Goal: Task Accomplishment & Management: Manage account settings

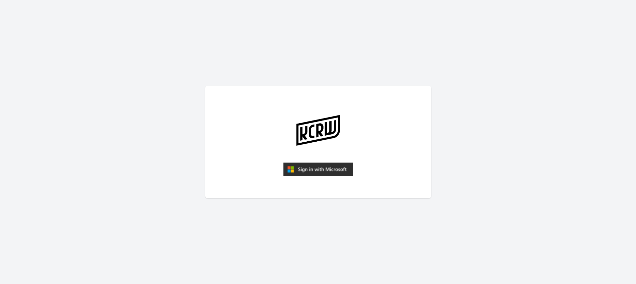
click at [332, 177] on form at bounding box center [318, 170] width 70 height 15
click at [331, 171] on img "submit" at bounding box center [318, 169] width 70 height 13
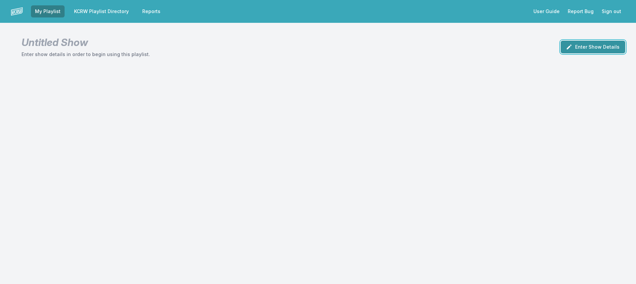
click at [571, 53] on button "Enter Show Details" at bounding box center [592, 47] width 65 height 13
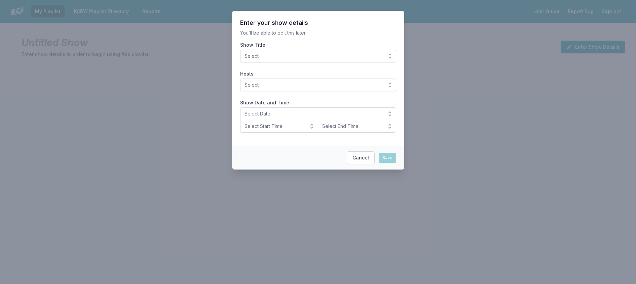
click at [353, 60] on span "Select" at bounding box center [313, 56] width 138 height 7
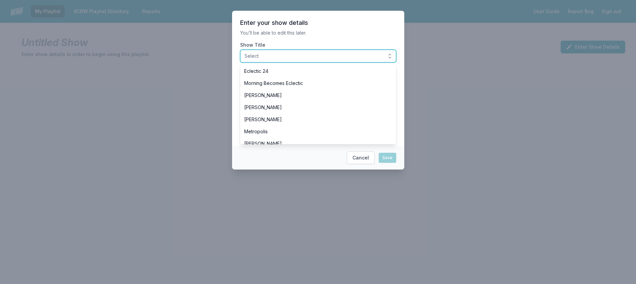
click at [337, 60] on span "Select" at bounding box center [313, 56] width 138 height 7
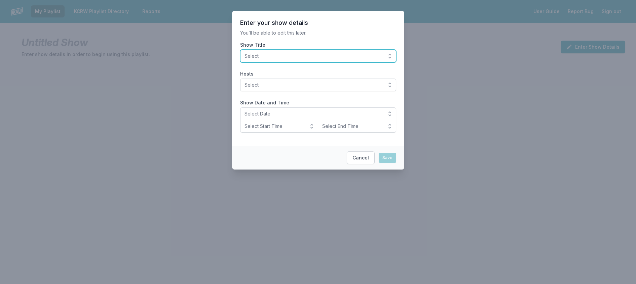
click at [337, 60] on span "Select" at bounding box center [313, 56] width 138 height 7
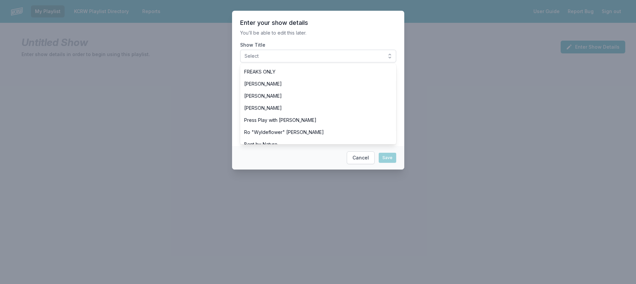
scroll to position [235, 0]
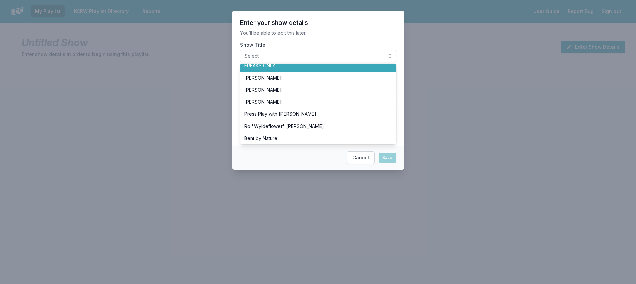
click at [266, 69] on span "FREAKS ONLY" at bounding box center [314, 66] width 140 height 7
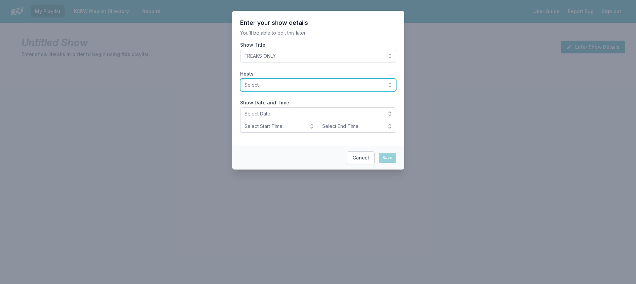
click at [271, 88] on span "Select" at bounding box center [313, 85] width 138 height 7
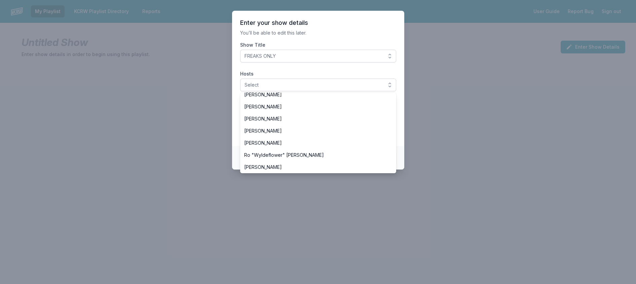
click at [282, 74] on span "[PERSON_NAME]" at bounding box center [314, 70] width 140 height 7
click at [288, 36] on p "You’ll be able to edit this later." at bounding box center [318, 33] width 156 height 7
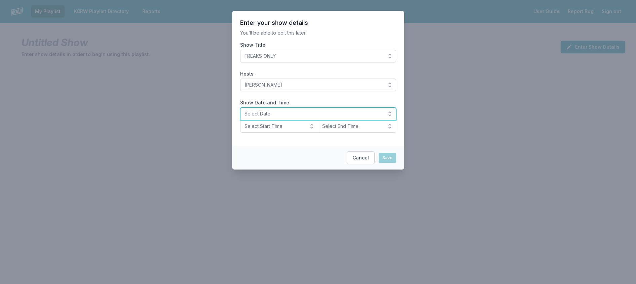
click at [274, 117] on span "Select Date" at bounding box center [313, 114] width 138 height 7
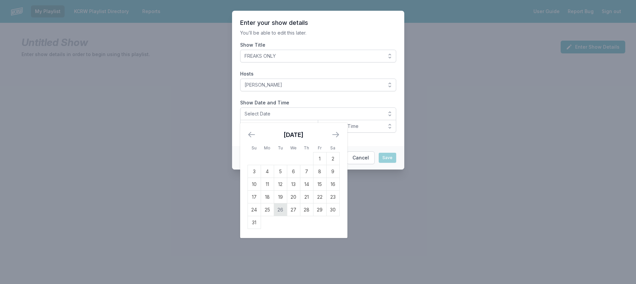
click at [274, 217] on td "26" at bounding box center [280, 210] width 13 height 13
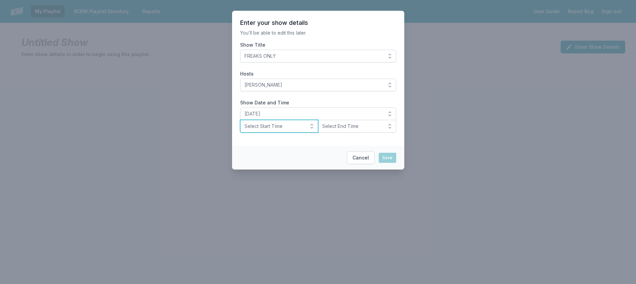
click at [275, 130] on span "Select Start Time" at bounding box center [274, 126] width 60 height 7
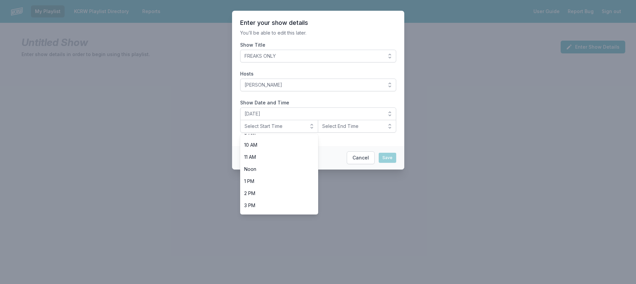
scroll to position [239, 0]
click at [274, 174] on span "8 PM" at bounding box center [275, 171] width 62 height 7
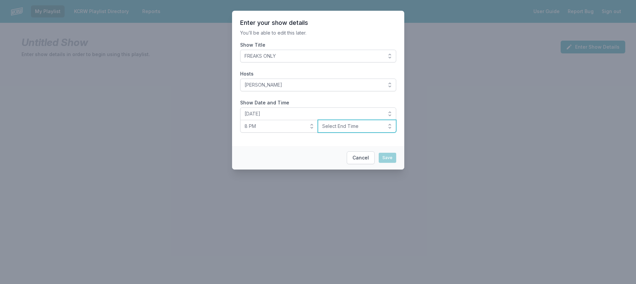
click at [335, 130] on span "Select End Time" at bounding box center [352, 126] width 60 height 7
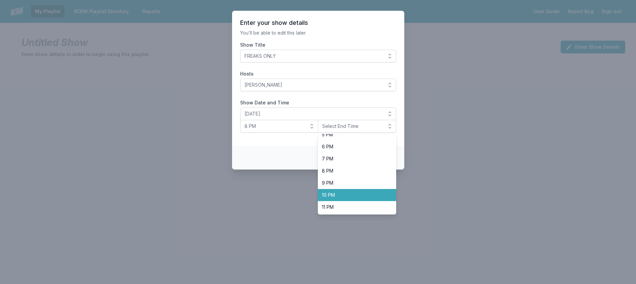
click at [343, 199] on span "10 PM" at bounding box center [353, 195] width 62 height 7
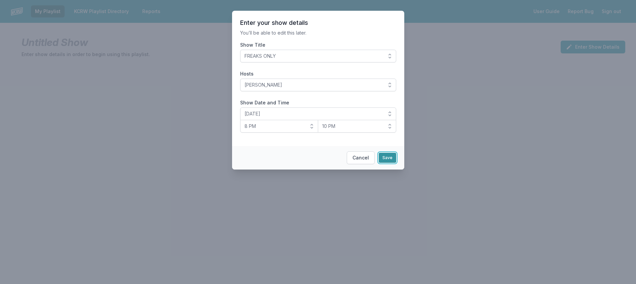
click at [396, 163] on button "Save" at bounding box center [387, 158] width 17 height 10
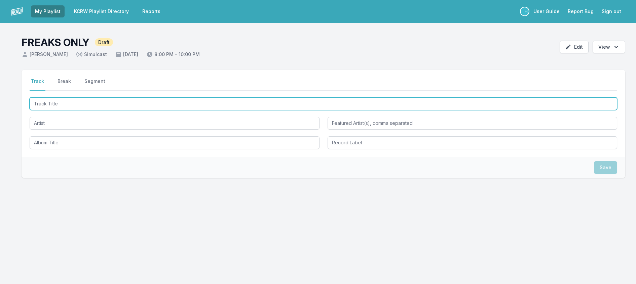
click at [92, 110] on input "Track Title" at bounding box center [323, 103] width 587 height 13
type input "In Your Head"
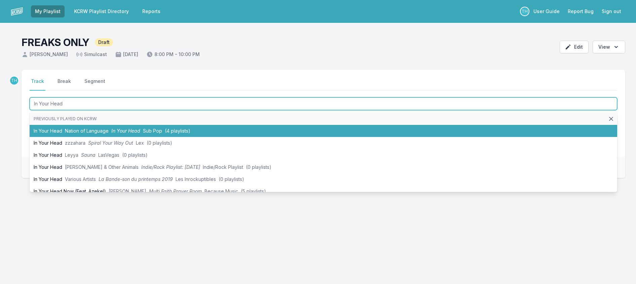
click at [105, 137] on li "In Your Head Nation of Language In Your Head Sub Pop (4 playlists)" at bounding box center [323, 131] width 587 height 12
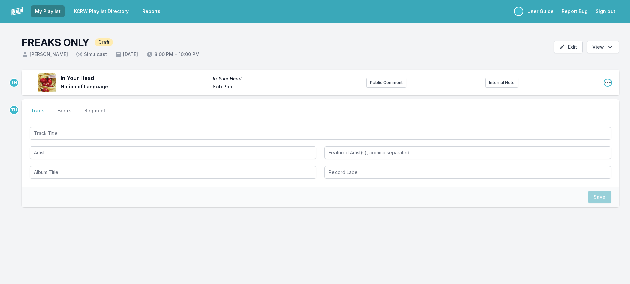
click at [605, 86] on icon "Open playlist item options" at bounding box center [607, 82] width 7 height 7
click at [571, 102] on button "Edit Track Details" at bounding box center [573, 96] width 75 height 12
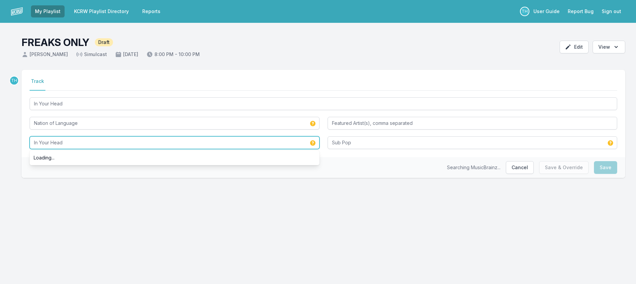
drag, startPoint x: 67, startPoint y: 162, endPoint x: -4, endPoint y: 154, distance: 71.7
click at [0, 154] on html "My Playlist KCRW Playlist Directory Reports TH User Guide Report Bug Sign out F…" at bounding box center [318, 142] width 636 height 284
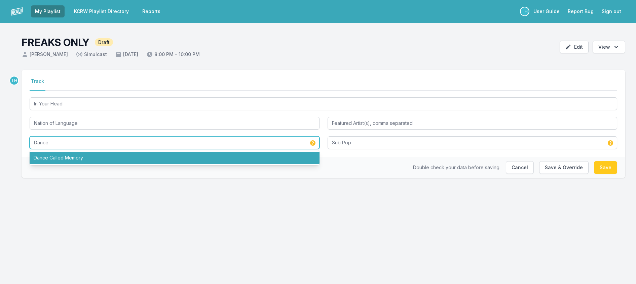
click at [96, 164] on li "Dance Called Memory" at bounding box center [175, 158] width 290 height 12
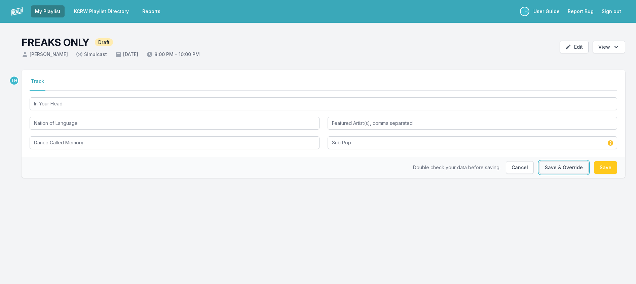
click at [566, 174] on button "Save & Override" at bounding box center [563, 167] width 49 height 13
type input "In Your Head"
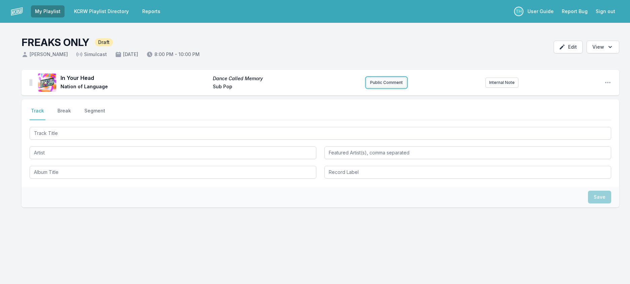
click at [396, 88] on button "Public Comment" at bounding box center [386, 83] width 40 height 10
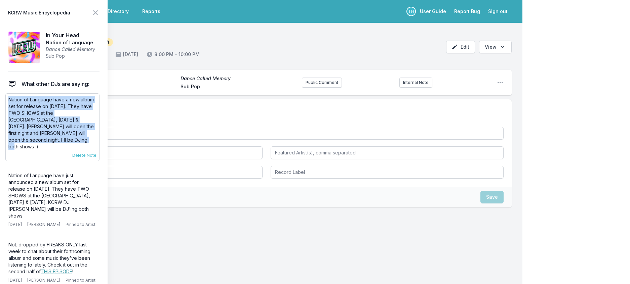
drag, startPoint x: 105, startPoint y: 149, endPoint x: 7, endPoint y: 110, distance: 105.2
click at [7, 110] on div "Nation of Language have a new album set for release on [DATE]. They have TWO SH…" at bounding box center [52, 127] width 94 height 68
copy p "Nation of Language have a new album set for release on [DATE]. They have TWO SH…"
click at [306, 88] on button "Public Comment" at bounding box center [322, 83] width 40 height 10
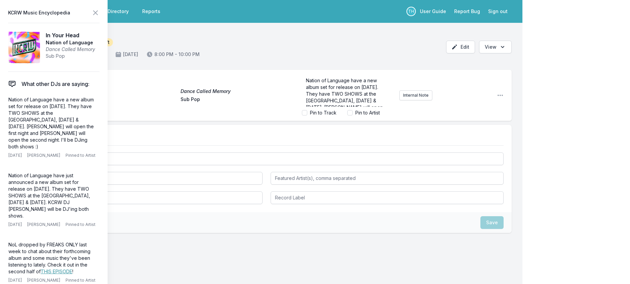
scroll to position [38, 0]
click at [97, 13] on icon at bounding box center [95, 13] width 4 height 4
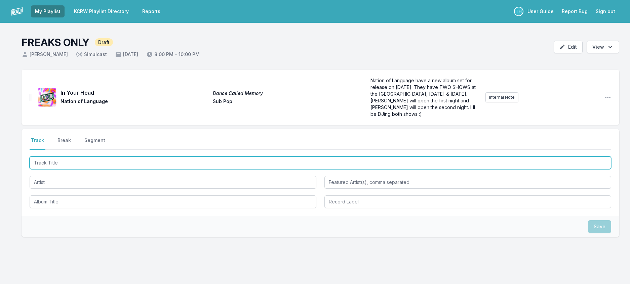
click at [74, 169] on input "Track Title" at bounding box center [321, 163] width 582 height 13
type input "i hate this tune"
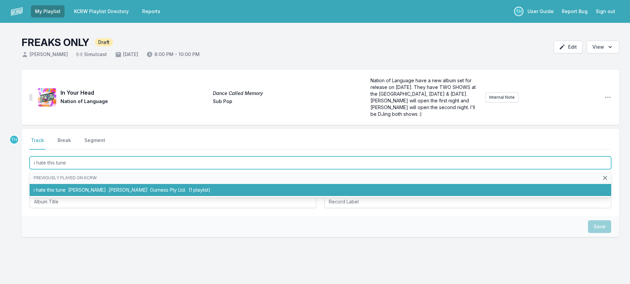
click at [94, 196] on li "i hate this tune [PERSON_NAME] [PERSON_NAME] Ourness Pty Ltd. (1 playlist)" at bounding box center [321, 190] width 582 height 12
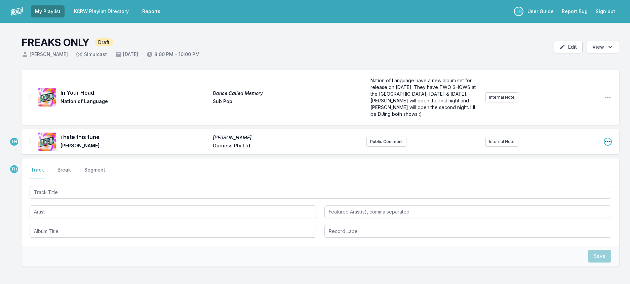
click at [605, 145] on icon "Open playlist item options" at bounding box center [607, 142] width 7 height 7
click at [583, 161] on button "Edit Track Details" at bounding box center [573, 155] width 75 height 12
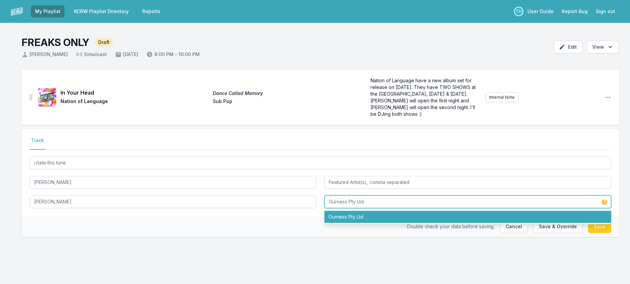
drag, startPoint x: 350, startPoint y: 228, endPoint x: 497, endPoint y: 249, distance: 147.7
click at [498, 208] on div "Ourness Pty Ltd. Ourness Pty Ltd" at bounding box center [467, 202] width 287 height 13
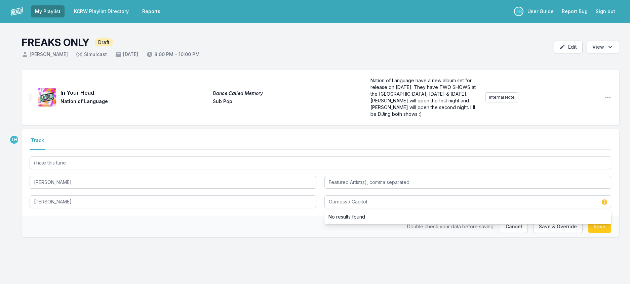
click at [233, 237] on div "Double check your data before saving. Cancel Save & Override Save" at bounding box center [321, 227] width 598 height 21
click at [549, 233] on button "Save & Override" at bounding box center [557, 227] width 49 height 13
type input "Ourness Pty Ltd."
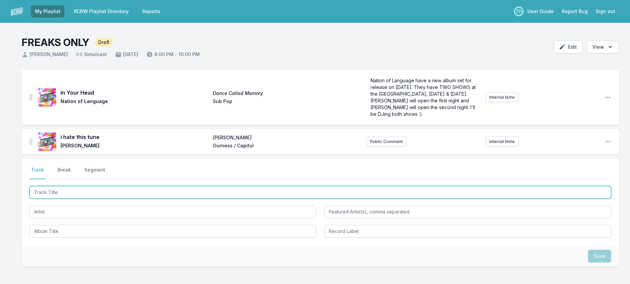
click at [105, 199] on input "Track Title" at bounding box center [321, 192] width 582 height 13
type input "wormy"
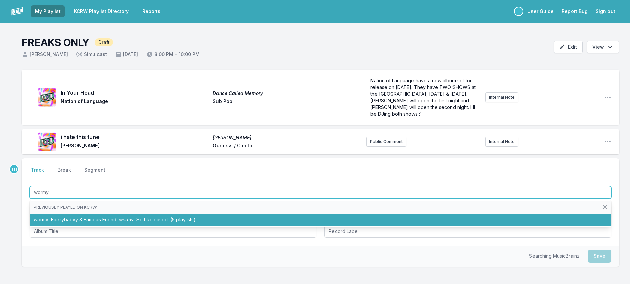
click at [103, 223] on span "Faerybabyy & Famous Friend" at bounding box center [83, 220] width 65 height 6
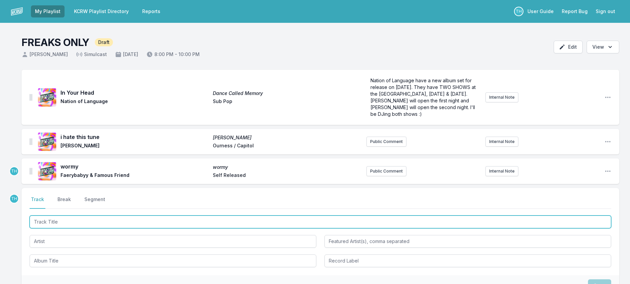
click at [99, 229] on input "Track Title" at bounding box center [321, 222] width 582 height 13
type input "Girl Band Starter"
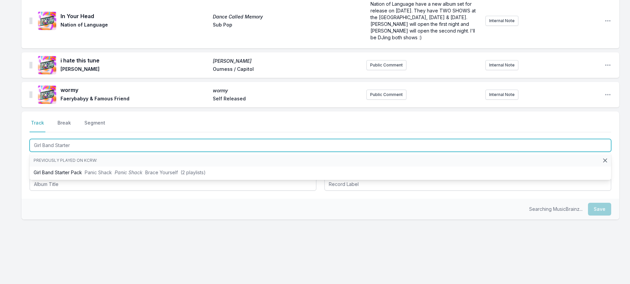
scroll to position [101, 0]
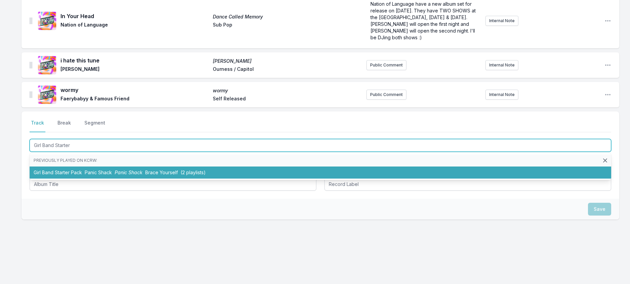
drag, startPoint x: 113, startPoint y: 181, endPoint x: 118, endPoint y: 180, distance: 5.1
click at [112, 175] on span "Panic Shack" at bounding box center [98, 173] width 27 height 6
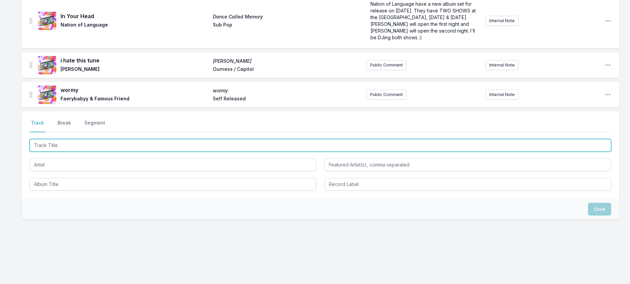
scroll to position [134, 0]
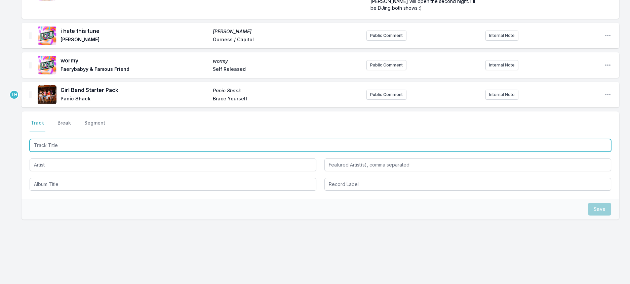
click at [124, 145] on input "Track Title" at bounding box center [321, 145] width 582 height 13
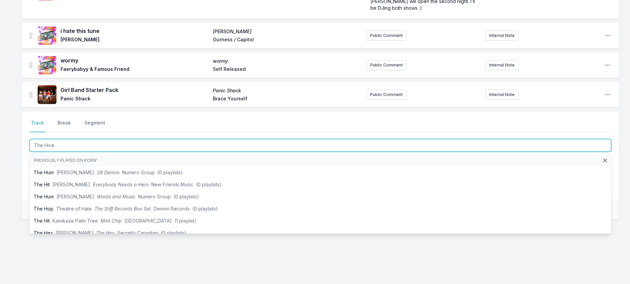
type input "The Hives"
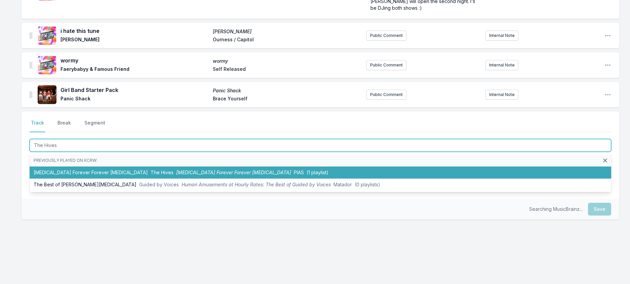
click at [107, 177] on li "[MEDICAL_DATA] Forever Forever [MEDICAL_DATA] [MEDICAL_DATA] [MEDICAL_DATA] For…" at bounding box center [321, 173] width 582 height 12
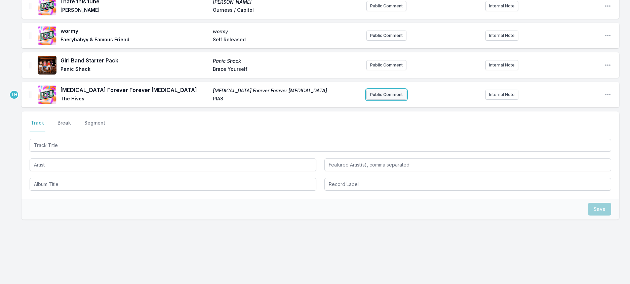
click at [387, 90] on button "Public Comment" at bounding box center [386, 95] width 40 height 10
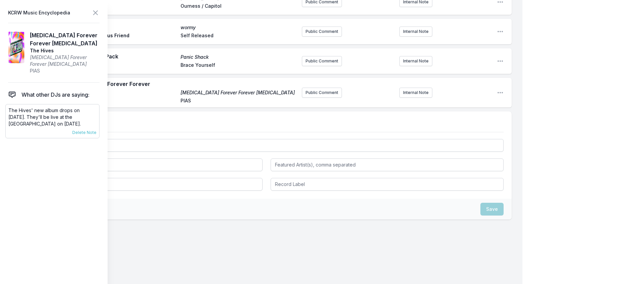
drag, startPoint x: 55, startPoint y: 139, endPoint x: 7, endPoint y: 124, distance: 50.6
click at [7, 124] on div "The Hives' new album drops on [DATE]. They'll be live at the [GEOGRAPHIC_DATA] …" at bounding box center [52, 121] width 94 height 34
copy p "The Hives' new album drops on [DATE]. They'll be live at the [GEOGRAPHIC_DATA] …"
click at [324, 98] on button "Public Comment" at bounding box center [322, 93] width 40 height 10
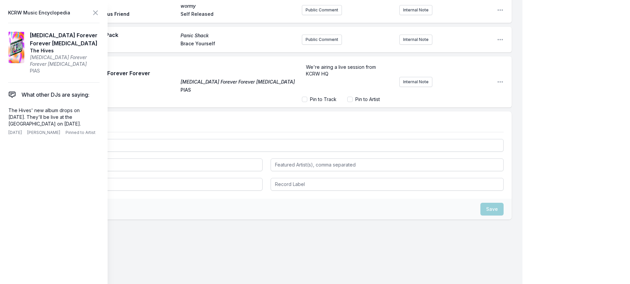
click at [357, 75] on span "We're airing a live session from KCRW HQ" at bounding box center [341, 70] width 71 height 12
click at [333, 84] on p "We're airing a live session from [MEDICAL_DATA] recorded at [GEOGRAPHIC_DATA]" at bounding box center [348, 74] width 84 height 20
drag, startPoint x: 302, startPoint y: 75, endPoint x: 284, endPoint y: 74, distance: 17.5
click at [284, 74] on div "[MEDICAL_DATA] Forever Forever [MEDICAL_DATA] [MEDICAL_DATA] Forever Forever [M…" at bounding box center [267, 81] width 490 height 51
click at [369, 84] on p "[DATE] on MBE, we're airing a live session from [MEDICAL_DATA] recorded at [GEO…" at bounding box center [348, 74] width 84 height 20
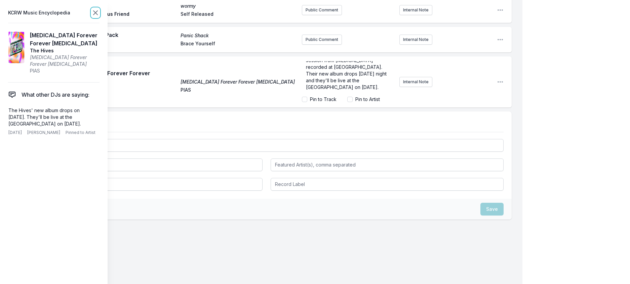
scroll to position [208, 0]
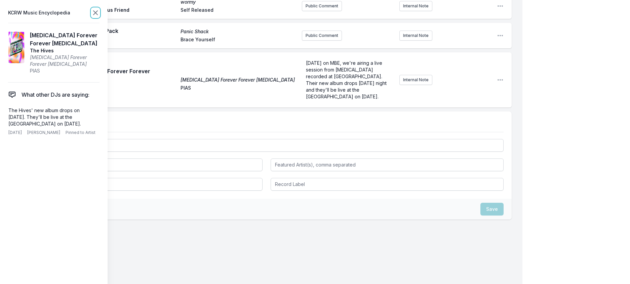
drag, startPoint x: 104, startPoint y: 15, endPoint x: 111, endPoint y: 27, distance: 13.3
click at [100, 16] on icon at bounding box center [95, 13] width 8 height 8
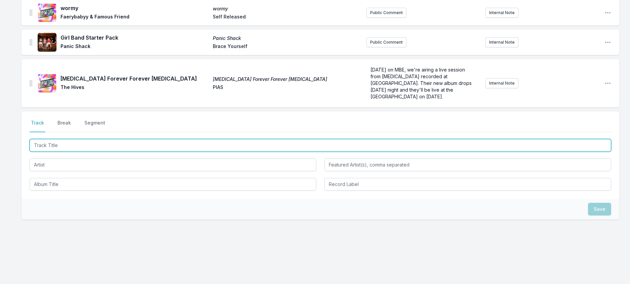
click at [94, 139] on input "Track Title" at bounding box center [321, 145] width 582 height 13
type input "Saturnus"
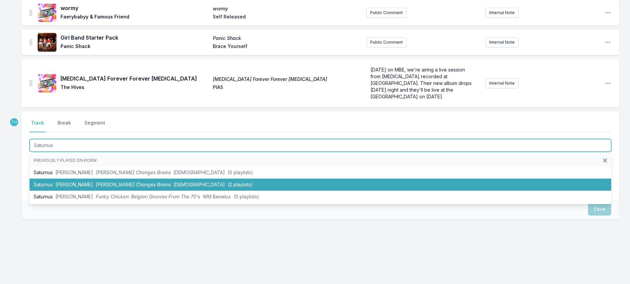
click at [119, 182] on span "[PERSON_NAME] Changes Brains" at bounding box center [133, 185] width 75 height 6
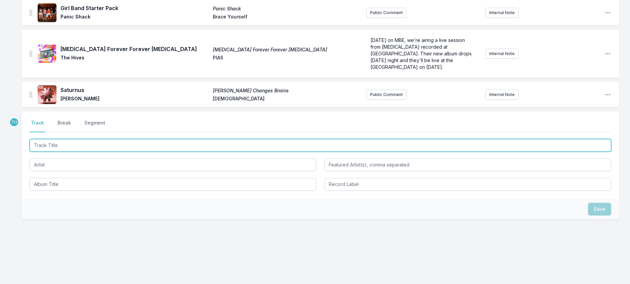
scroll to position [242, 0]
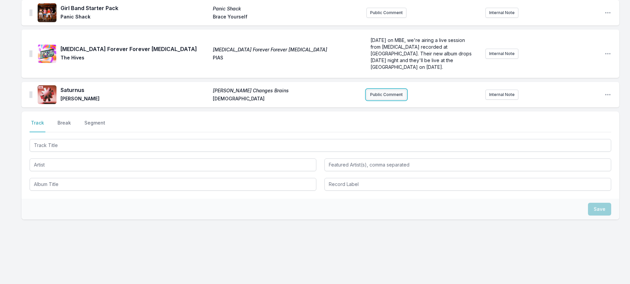
click at [392, 90] on button "Public Comment" at bounding box center [386, 95] width 40 height 10
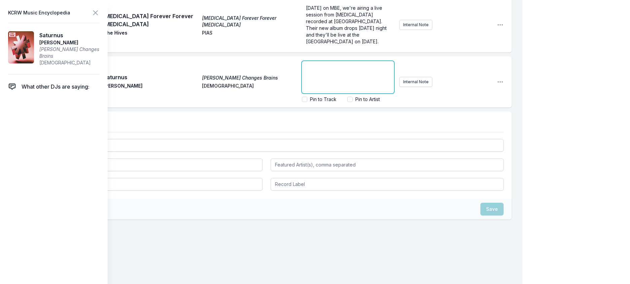
click at [341, 89] on div "﻿" at bounding box center [348, 77] width 92 height 32
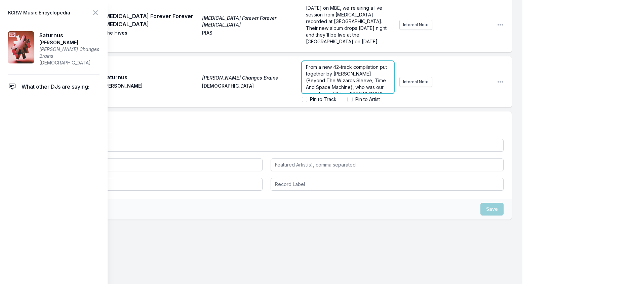
scroll to position [23, 0]
drag, startPoint x: 319, startPoint y: 101, endPoint x: 297, endPoint y: 91, distance: 23.9
click at [306, 91] on p "From a new 42-track compilation put together by [PERSON_NAME] (Beyond The Wizar…" at bounding box center [348, 74] width 84 height 34
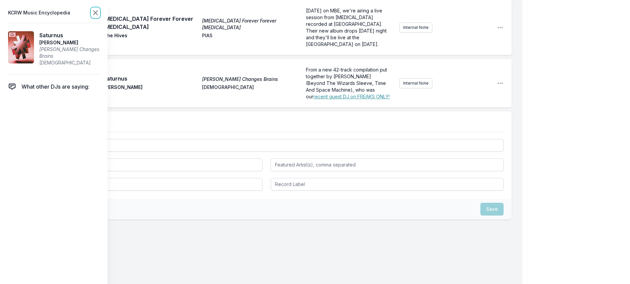
scroll to position [0, 0]
click at [100, 12] on icon at bounding box center [95, 13] width 8 height 8
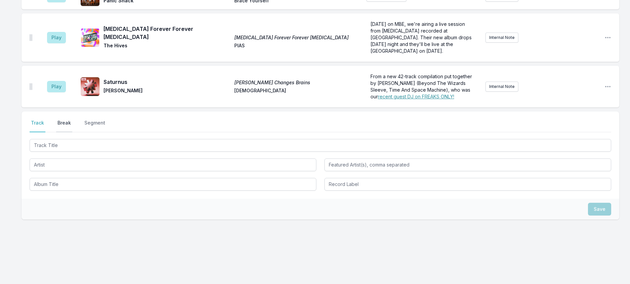
click at [70, 120] on button "Break" at bounding box center [64, 126] width 16 height 13
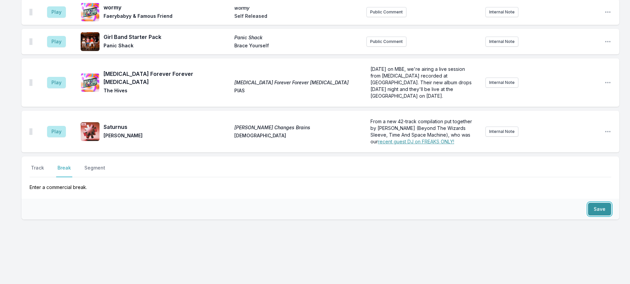
click at [595, 203] on button "Save" at bounding box center [599, 209] width 23 height 13
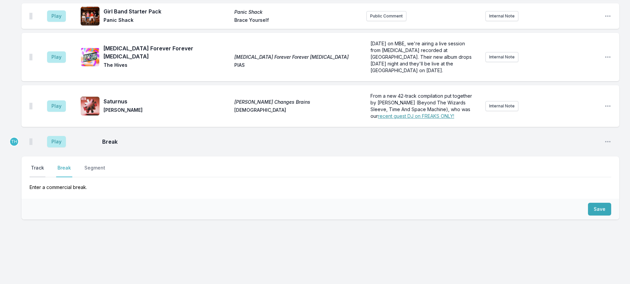
click at [42, 165] on button "Track" at bounding box center [38, 171] width 16 height 13
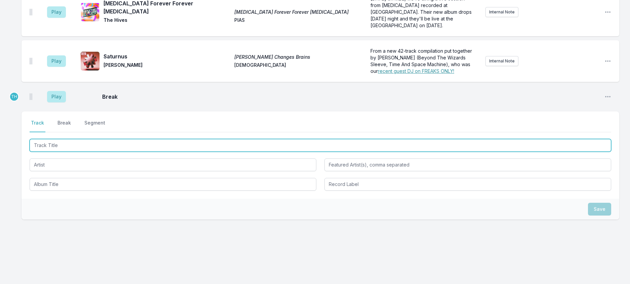
click at [60, 152] on input "Track Title" at bounding box center [321, 145] width 582 height 13
type input "Bankroll"
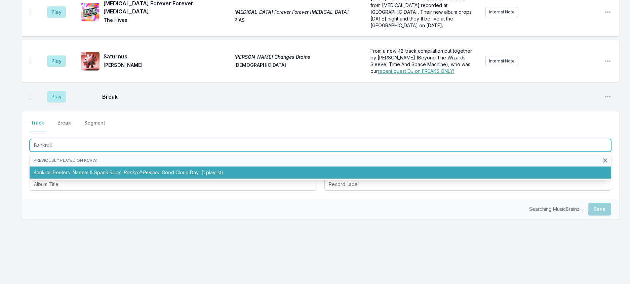
click at [94, 175] on span "Naeem & Spank Rock" at bounding box center [97, 173] width 48 height 6
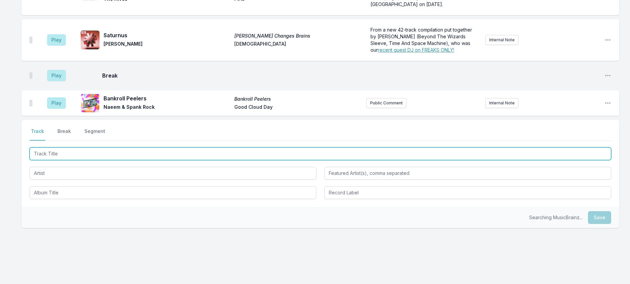
scroll to position [284, 0]
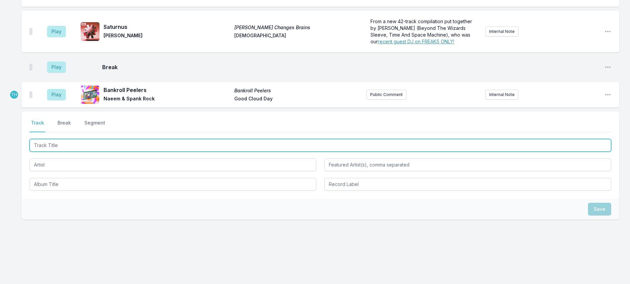
click at [119, 152] on input "Track Title" at bounding box center [321, 145] width 582 height 13
type input "Wonder"
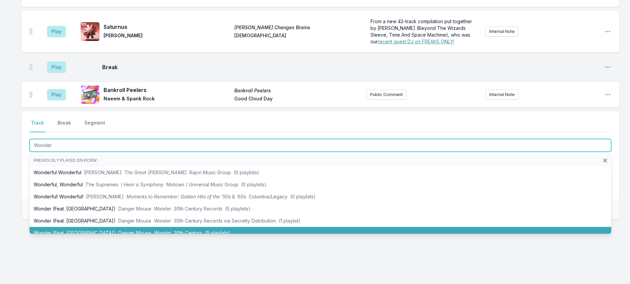
click at [141, 239] on li "Wonder (Feat. MorMor) Danger Mouse Wonder 30th Century (5 playlists)" at bounding box center [321, 233] width 582 height 12
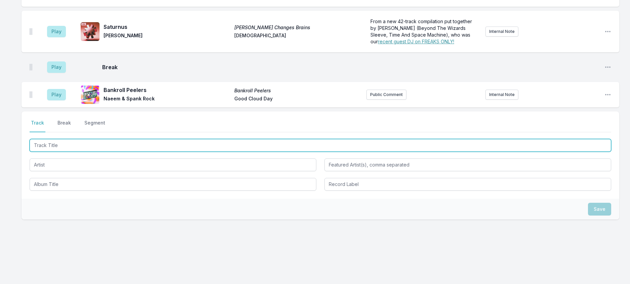
scroll to position [318, 0]
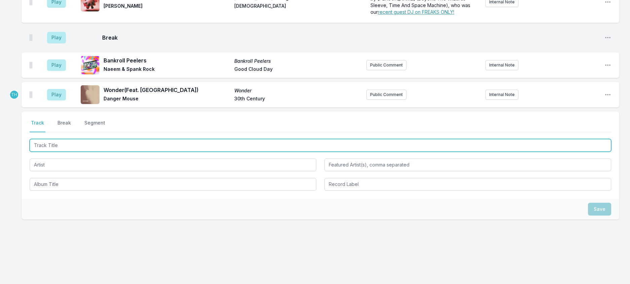
click at [168, 152] on input "Track Title" at bounding box center [321, 145] width 582 height 13
type input "Lazy"
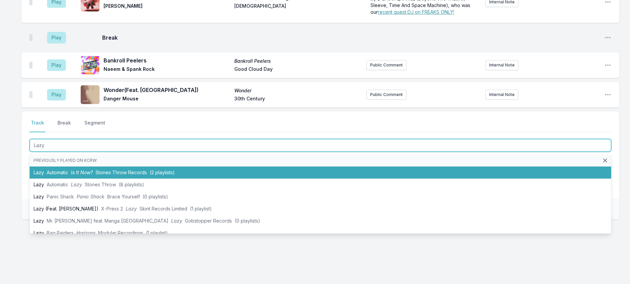
click at [135, 179] on li "Lazy Automatic Is It Now? Stones Throw Records (2 playlists)" at bounding box center [321, 173] width 582 height 12
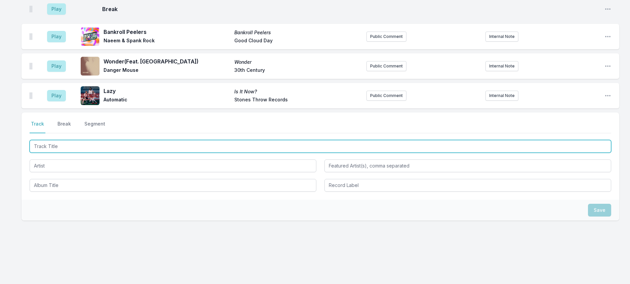
scroll to position [351, 0]
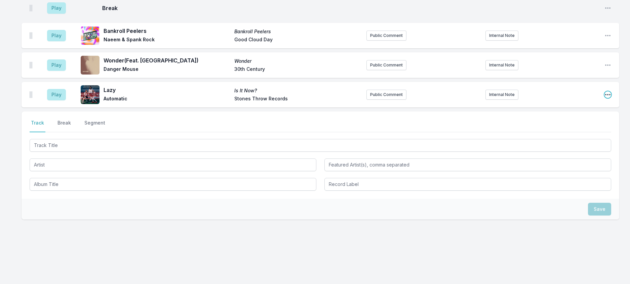
click at [608, 98] on icon "Open playlist item options" at bounding box center [607, 94] width 7 height 7
click at [571, 126] on button "Edit Track Details" at bounding box center [573, 120] width 75 height 12
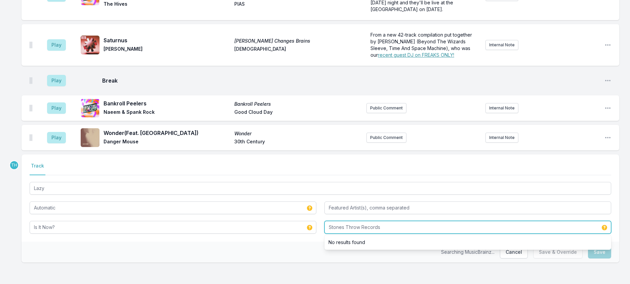
drag, startPoint x: 363, startPoint y: 218, endPoint x: 542, endPoint y: 223, distance: 178.2
click at [541, 223] on input "Stones Throw Records" at bounding box center [467, 227] width 287 height 13
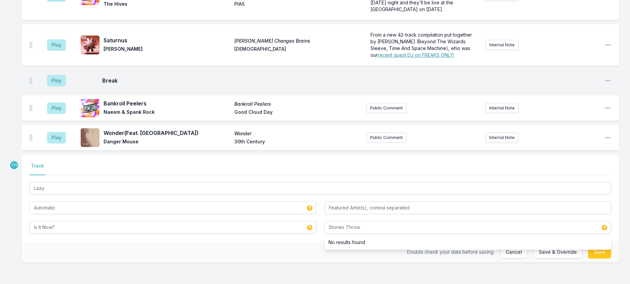
drag, startPoint x: 294, startPoint y: 244, endPoint x: 321, endPoint y: 240, distance: 28.1
click at [296, 244] on div "Double check your data before saving. Cancel Save & Override Save" at bounding box center [321, 252] width 598 height 21
click at [544, 251] on button "Save & Override" at bounding box center [557, 252] width 49 height 13
type input "Stones Throw Records"
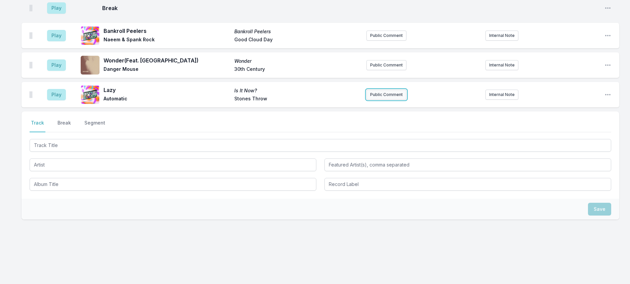
click at [394, 100] on button "Public Comment" at bounding box center [386, 95] width 40 height 10
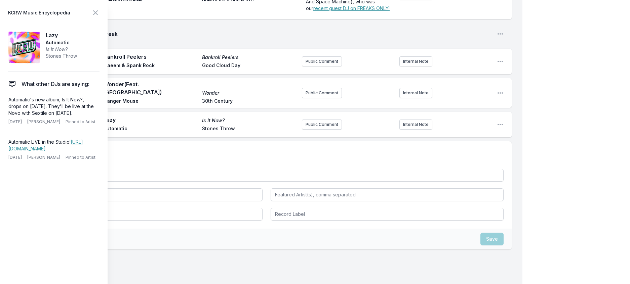
drag, startPoint x: 96, startPoint y: 126, endPoint x: 5, endPoint y: 114, distance: 92.3
click at [5, 114] on aside "KCRW Music Encyclopedia Lazy Automatic Is It Now? Stones Throw What other DJs a…" at bounding box center [54, 142] width 108 height 284
copy p "Automatic's new album, Is It Now?, drops on [DATE]. They'll be live at the Novo…"
click at [310, 130] on button "Public Comment" at bounding box center [322, 125] width 40 height 10
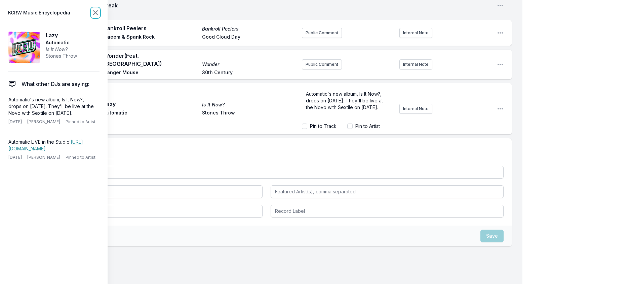
scroll to position [338, 0]
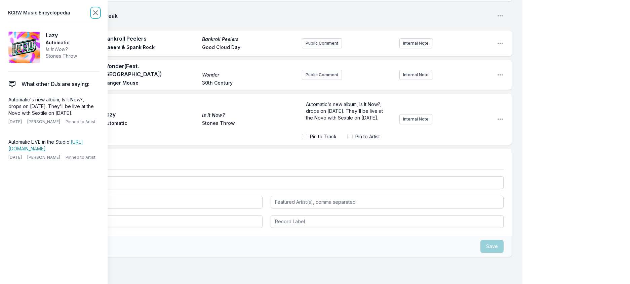
click at [100, 14] on icon at bounding box center [95, 13] width 8 height 8
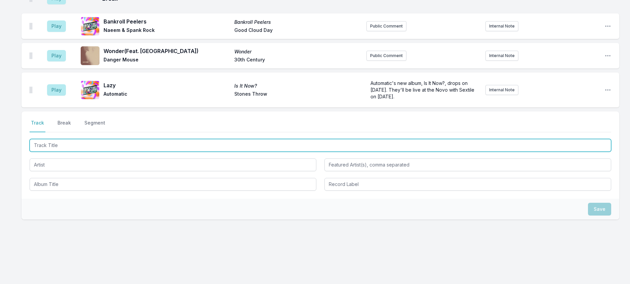
click at [71, 152] on input "Track Title" at bounding box center [321, 145] width 582 height 13
type input "You Make No Sense"
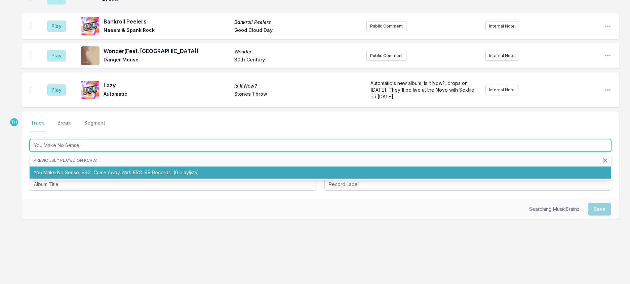
click at [91, 175] on span "ESG" at bounding box center [86, 173] width 9 height 6
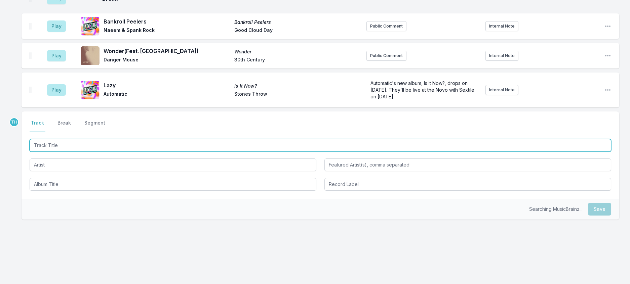
scroll to position [371, 0]
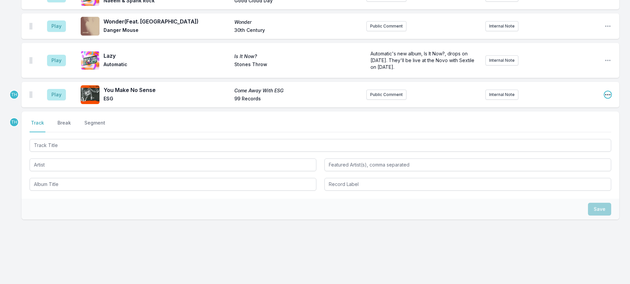
click at [606, 98] on icon "Open playlist item options" at bounding box center [607, 94] width 7 height 7
click at [566, 126] on button "Edit Track Details" at bounding box center [573, 120] width 75 height 12
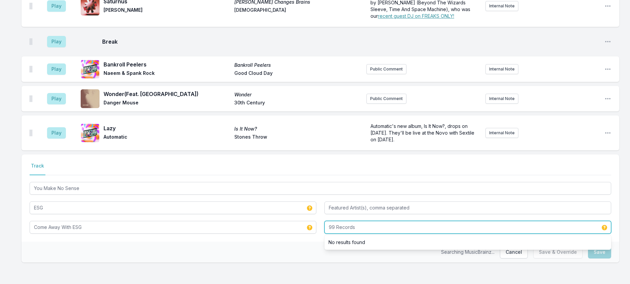
drag, startPoint x: 338, startPoint y: 220, endPoint x: 437, endPoint y: 221, distance: 99.5
click at [437, 221] on input "99 Records" at bounding box center [467, 227] width 287 height 13
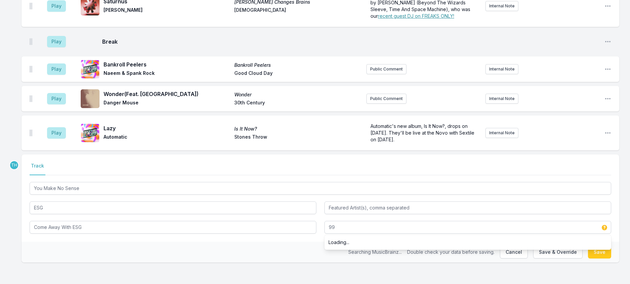
drag, startPoint x: 295, startPoint y: 242, endPoint x: 345, endPoint y: 235, distance: 50.9
click at [296, 242] on div "Searching MusicBrainz... Double check your data before saving. Cancel Save & Ov…" at bounding box center [321, 252] width 598 height 21
click at [546, 250] on button "Save & Override" at bounding box center [557, 252] width 49 height 13
type input "99 Records"
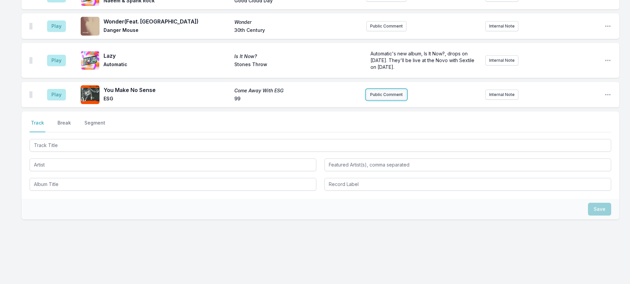
click at [380, 100] on button "Public Comment" at bounding box center [386, 95] width 40 height 10
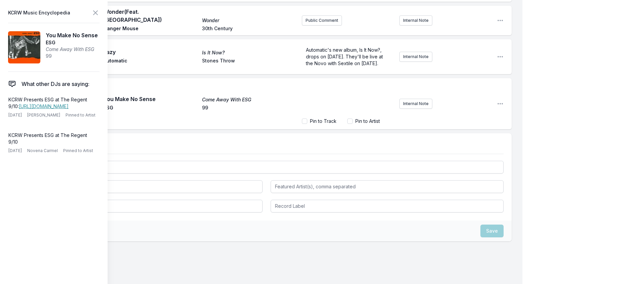
scroll to position [30, 0]
click at [343, 112] on span "KCRW Presents: ESG at the [GEOGRAPHIC_DATA] [DATE][DATE]. We have five pairs of…" at bounding box center [348, 92] width 84 height 39
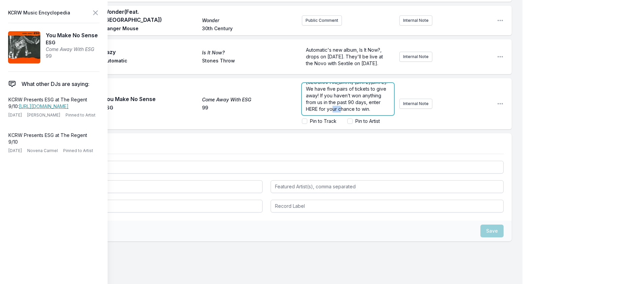
drag, startPoint x: 357, startPoint y: 190, endPoint x: 345, endPoint y: 190, distance: 12.4
click at [345, 112] on span "KCRW Presents: ESG at the [GEOGRAPHIC_DATA] [DATE][DATE]. We have five pairs of…" at bounding box center [347, 92] width 83 height 39
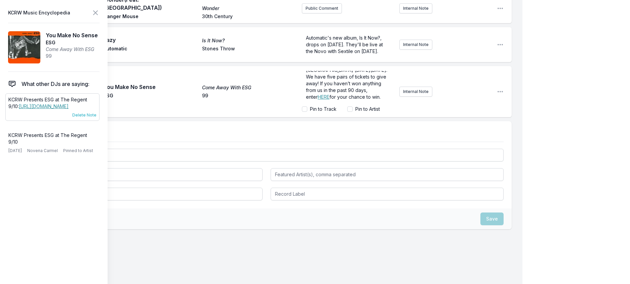
click at [94, 118] on span "Delete Note" at bounding box center [84, 115] width 24 height 5
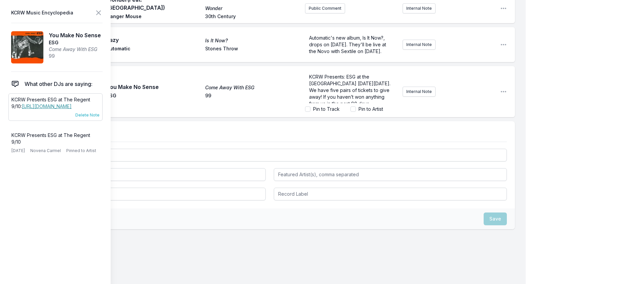
scroll to position [397, 0]
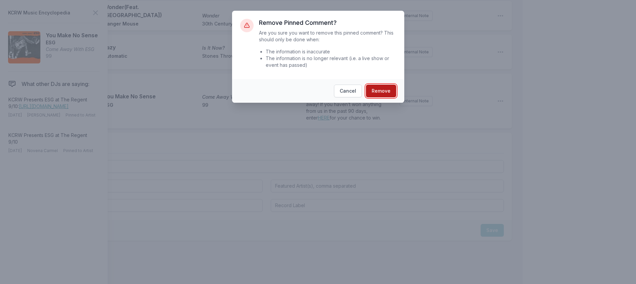
click at [377, 97] on button "Remove" at bounding box center [381, 91] width 30 height 13
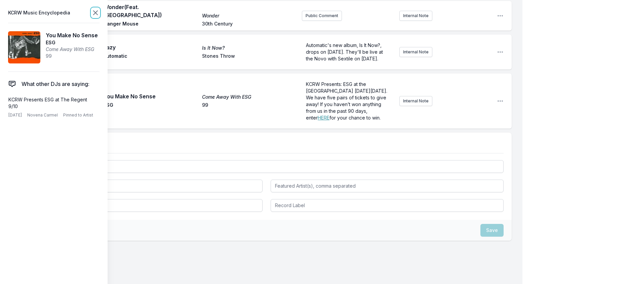
click at [97, 14] on icon at bounding box center [95, 13] width 4 height 4
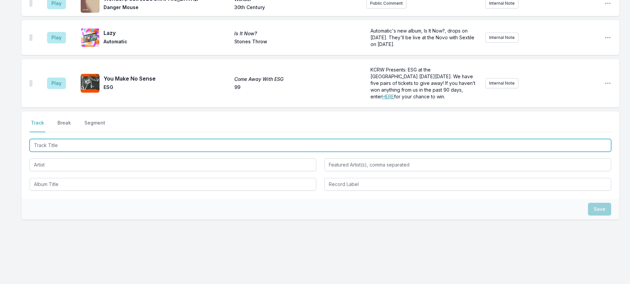
click at [75, 152] on input "Track Title" at bounding box center [321, 145] width 582 height 13
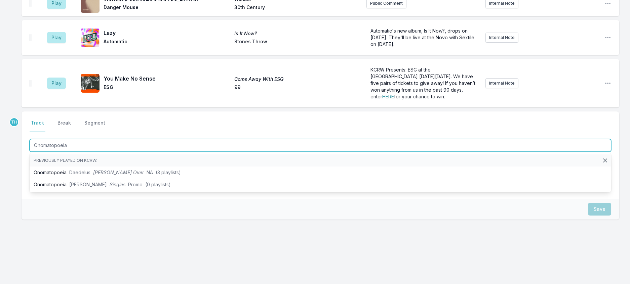
type input "Onomatopoeia"
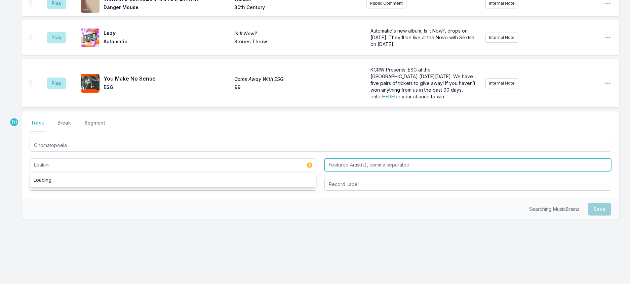
type input "Lealani"
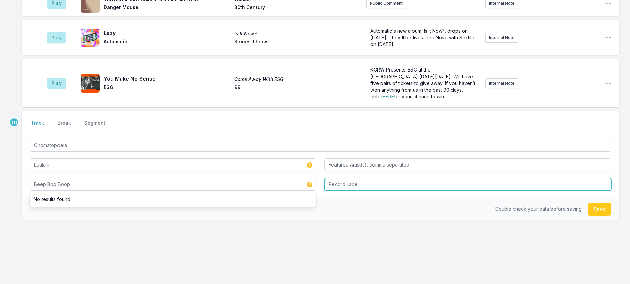
type input "Beep Bop Boop"
type input "Self Released"
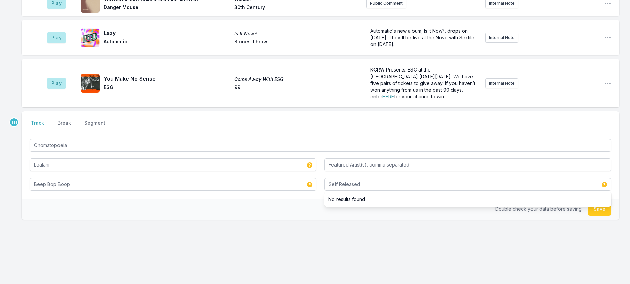
click at [273, 220] on div "Double check your data before saving. Save" at bounding box center [321, 209] width 598 height 21
click at [588, 203] on button "Save" at bounding box center [599, 209] width 23 height 13
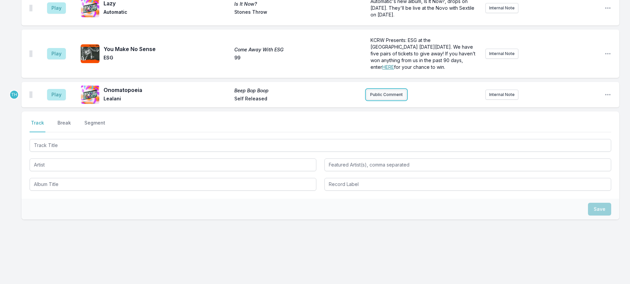
click at [376, 90] on button "Public Comment" at bounding box center [386, 95] width 40 height 10
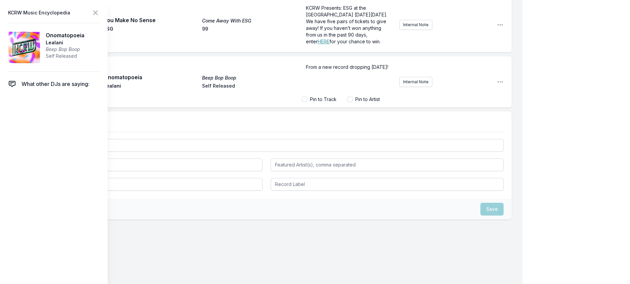
scroll to position [515, 0]
click at [100, 12] on header "KCRW Music Encyclopedia" at bounding box center [53, 12] width 91 height 9
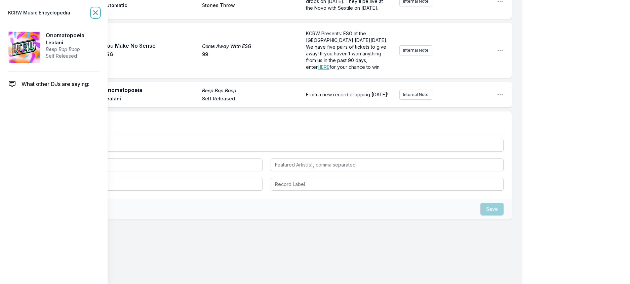
click at [97, 12] on icon at bounding box center [95, 13] width 4 height 4
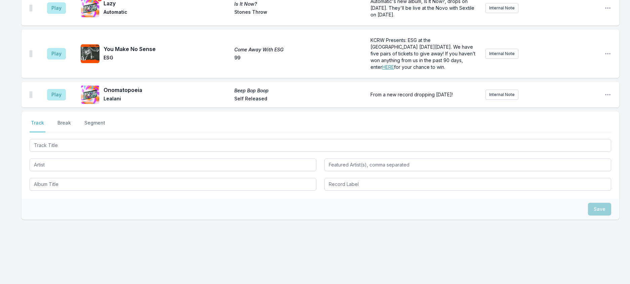
scroll to position [512, 0]
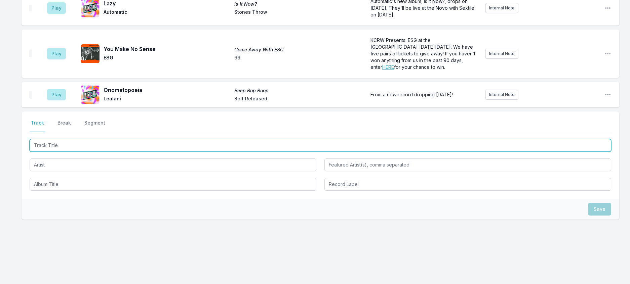
click at [106, 139] on input "Track Title" at bounding box center [321, 145] width 582 height 13
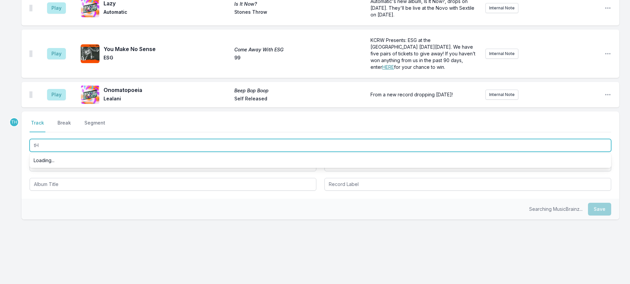
type input "t"
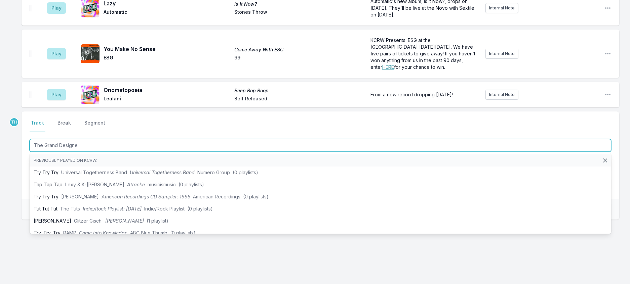
type input "The Grand Designer"
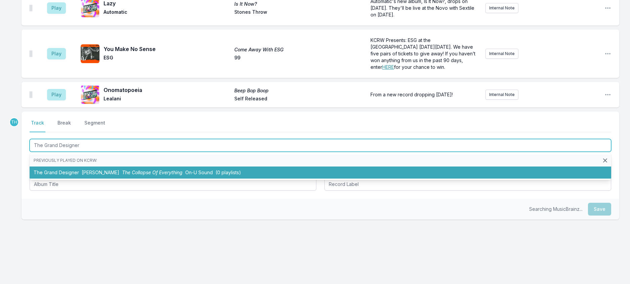
click at [115, 170] on span "[PERSON_NAME]" at bounding box center [101, 173] width 38 height 6
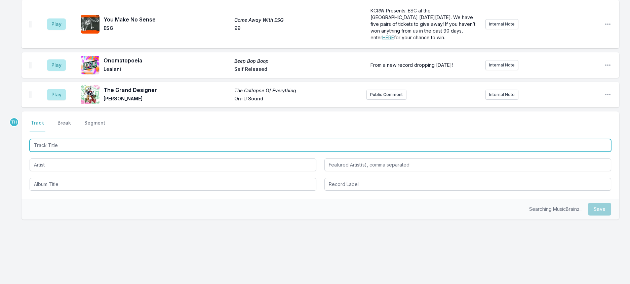
scroll to position [545, 0]
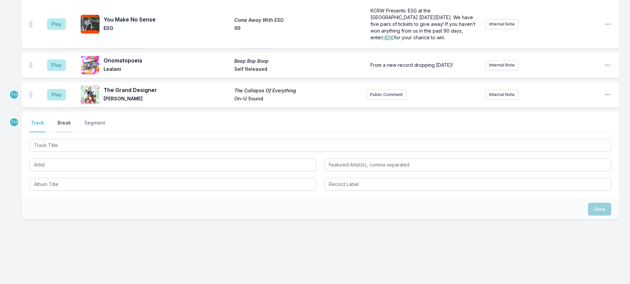
click at [70, 120] on button "Break" at bounding box center [64, 126] width 16 height 13
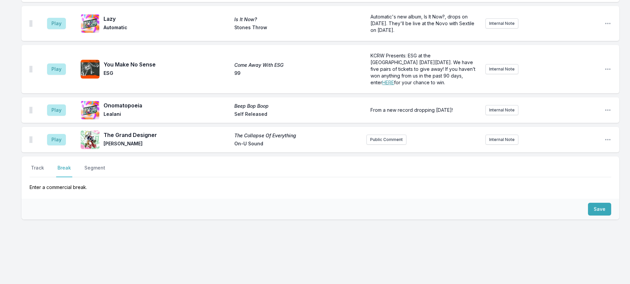
scroll to position [495, 0]
click at [588, 203] on button "Save" at bounding box center [599, 209] width 23 height 13
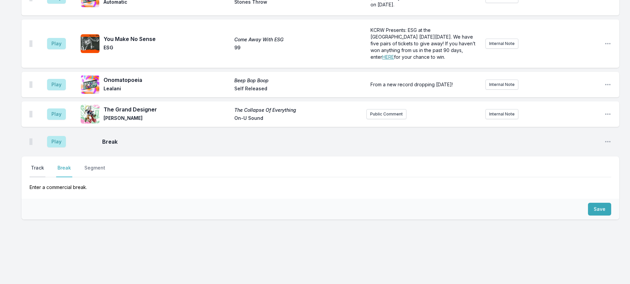
click at [45, 165] on button "Track" at bounding box center [38, 171] width 16 height 13
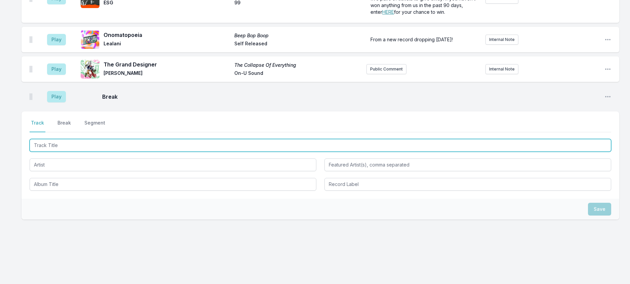
click at [77, 152] on input "Track Title" at bounding box center [321, 145] width 582 height 13
type input "Amazone C"
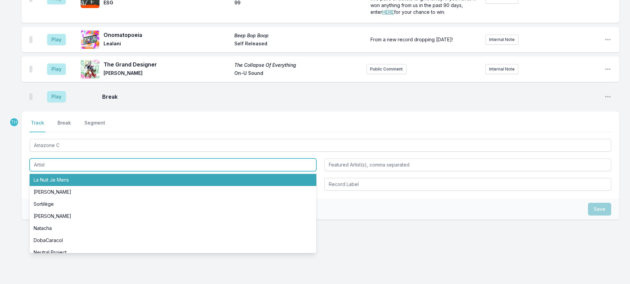
click at [75, 186] on li "La Nuit Je Mens" at bounding box center [173, 180] width 287 height 12
type input "La Nuit Je Mens"
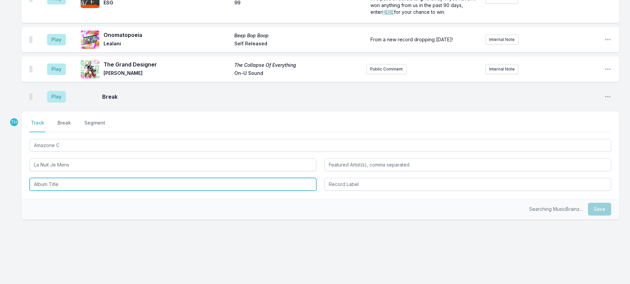
click at [72, 191] on input "Album Title" at bounding box center [173, 184] width 287 height 13
click at [71, 206] on li "Teatro Del Metapresente" at bounding box center [173, 200] width 287 height 12
type input "Teatro Del Metapresente"
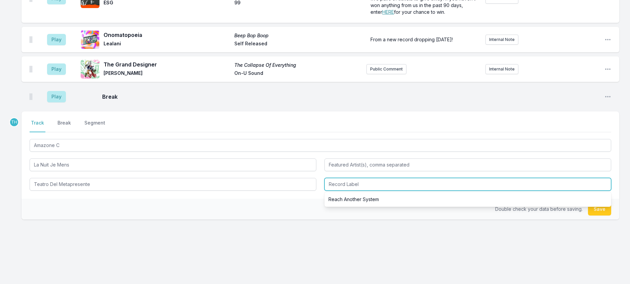
click at [384, 191] on input "Record Label" at bounding box center [467, 184] width 287 height 13
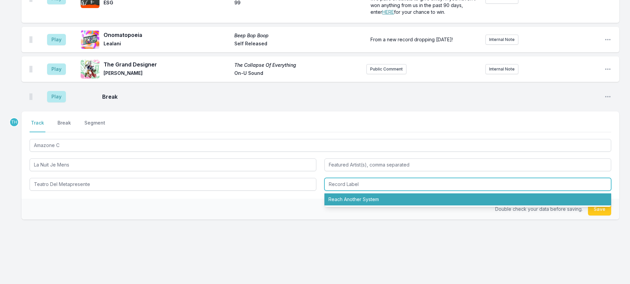
click at [378, 206] on li "Reach Another System" at bounding box center [467, 200] width 287 height 12
type input "Reach Another System"
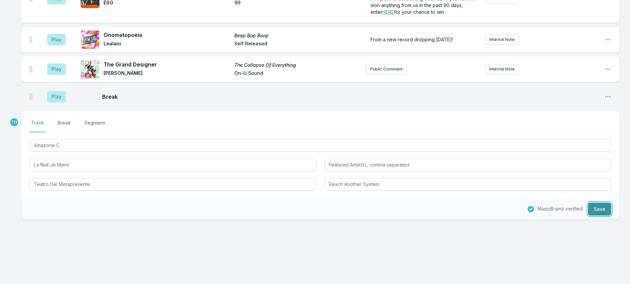
click at [603, 216] on button "Save" at bounding box center [599, 209] width 23 height 13
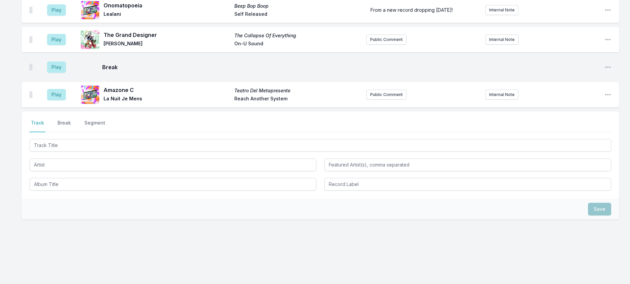
scroll to position [557, 0]
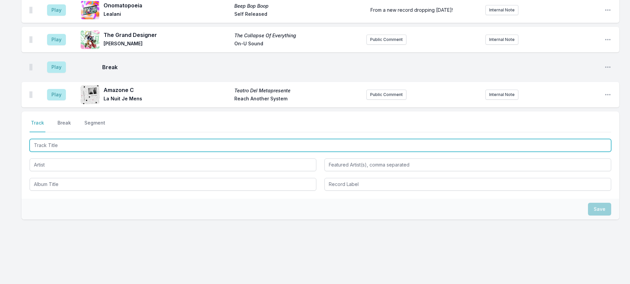
click at [78, 152] on input "Track Title" at bounding box center [321, 145] width 582 height 13
click at [66, 152] on input "Guess I'm [PERSON_NAME] In Lov" at bounding box center [321, 145] width 582 height 13
type input "Guess I'm Fallin In Lov"
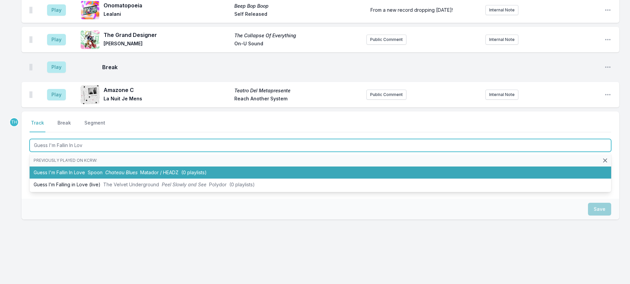
click at [138, 175] on span "Chateau Blues" at bounding box center [121, 173] width 32 height 6
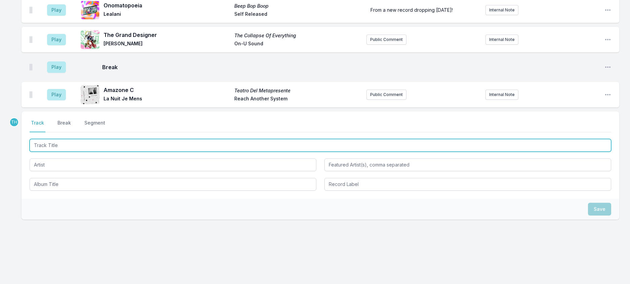
scroll to position [590, 0]
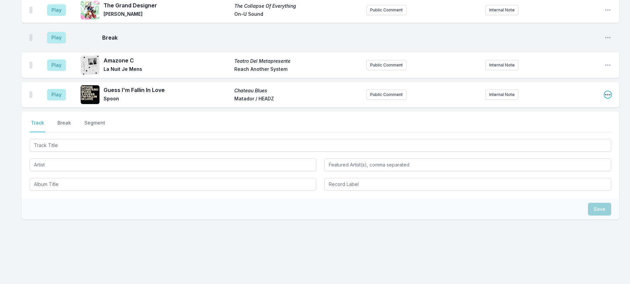
click at [605, 98] on icon "Open playlist item options" at bounding box center [607, 94] width 7 height 7
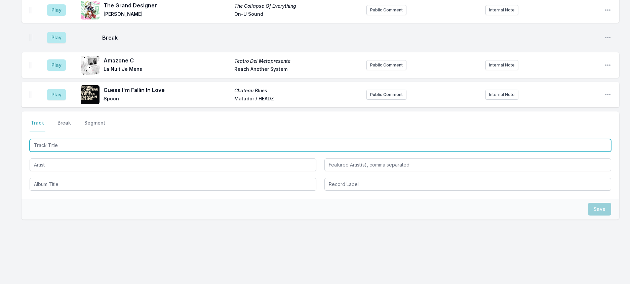
click at [93, 152] on input "Track Title" at bounding box center [321, 145] width 582 height 13
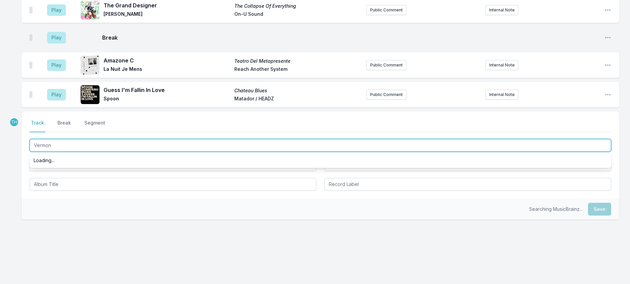
type input "Vermona"
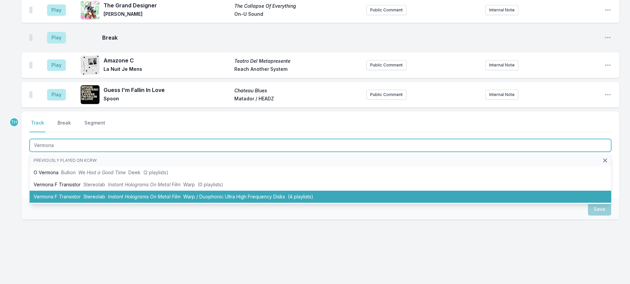
click at [136, 203] on li "Vermona F Transistor Stereolab Instant Holograms On Metal Film Warp / Duophonic…" at bounding box center [321, 197] width 582 height 12
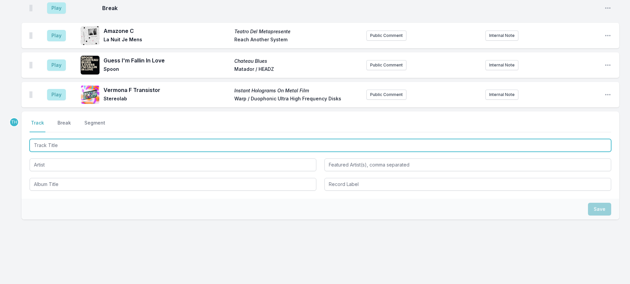
scroll to position [623, 0]
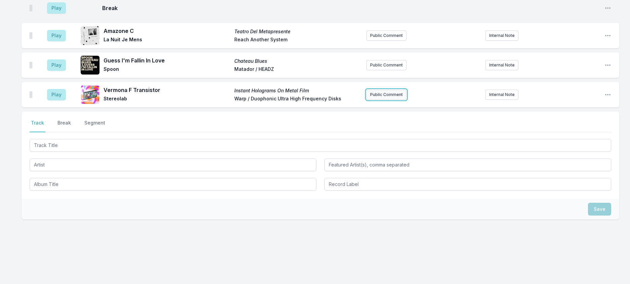
click at [391, 100] on button "Public Comment" at bounding box center [386, 95] width 40 height 10
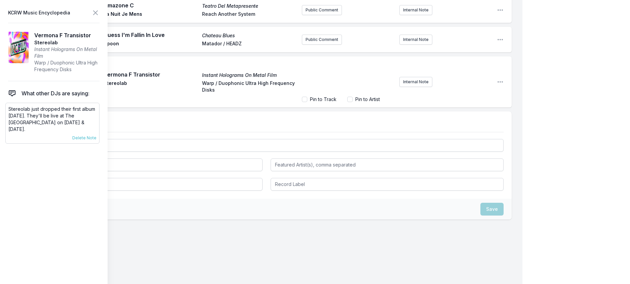
scroll to position [625, 0]
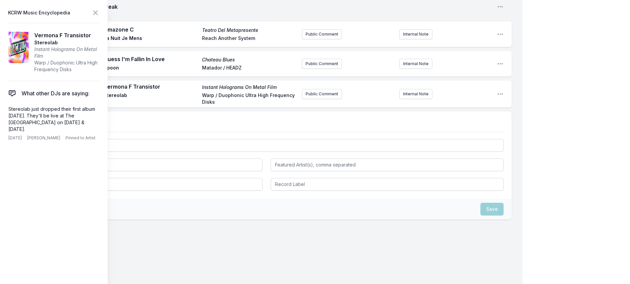
drag, startPoint x: 74, startPoint y: 137, endPoint x: 5, endPoint y: 122, distance: 71.2
click at [5, 122] on aside "KCRW Music Encyclopedia Vermona F Transistor Stereolab Instant Holograms On Met…" at bounding box center [54, 142] width 108 height 284
copy p "Stereolab just dropped their first album [DATE]. They'll be live at The [GEOGRA…"
click at [320, 99] on button "Public Comment" at bounding box center [322, 94] width 40 height 10
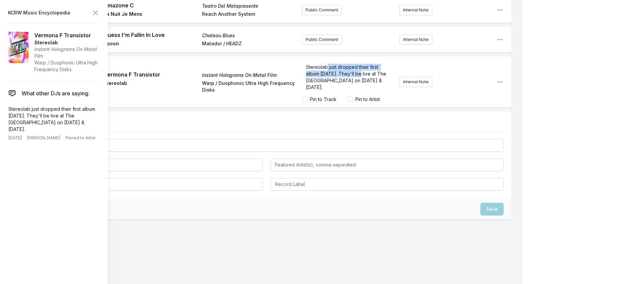
drag, startPoint x: 322, startPoint y: 154, endPoint x: 354, endPoint y: 161, distance: 33.1
click at [354, 90] on span "Stereolab just dropped their first album [DATE]. They'll be live at The [GEOGRA…" at bounding box center [347, 77] width 82 height 26
click at [97, 15] on icon at bounding box center [95, 13] width 4 height 4
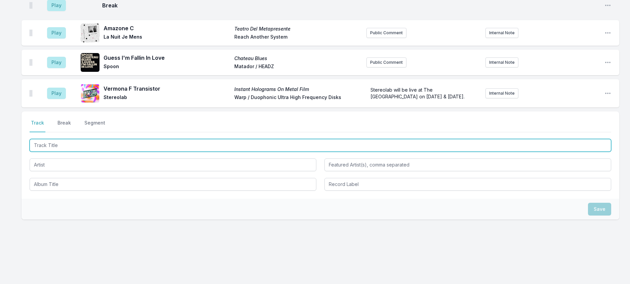
click at [69, 152] on input "Track Title" at bounding box center [321, 145] width 582 height 13
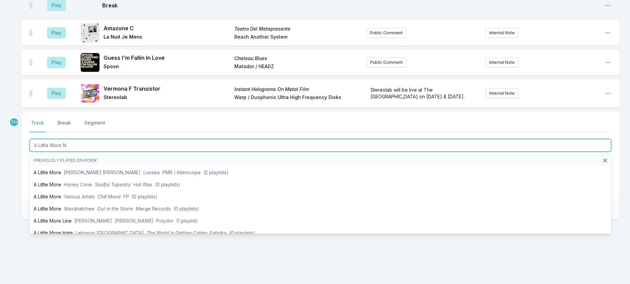
type input "A Little More Nu"
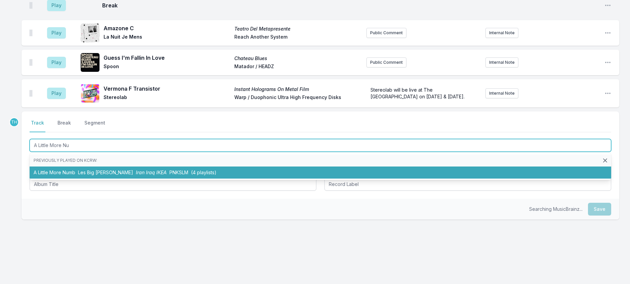
click at [108, 179] on li "A Little More Numb Les Big [PERSON_NAME] Iran Iraq IKEA PNKSLM (4 playlists)" at bounding box center [321, 173] width 582 height 12
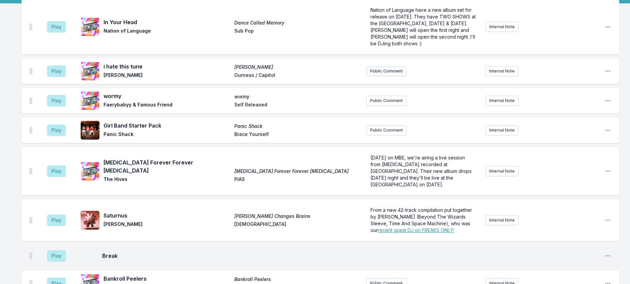
scroll to position [0, 0]
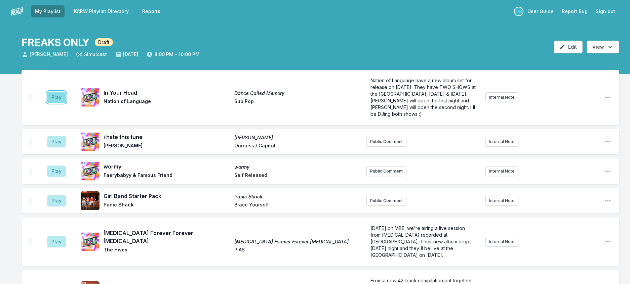
click at [66, 103] on button "Play" at bounding box center [56, 97] width 19 height 11
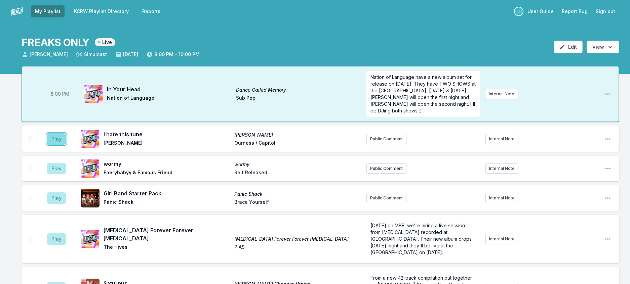
click at [66, 145] on button "Play" at bounding box center [56, 138] width 19 height 11
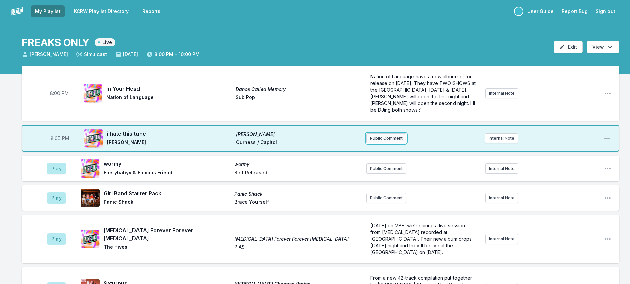
click at [390, 144] on button "Public Comment" at bounding box center [386, 138] width 40 height 10
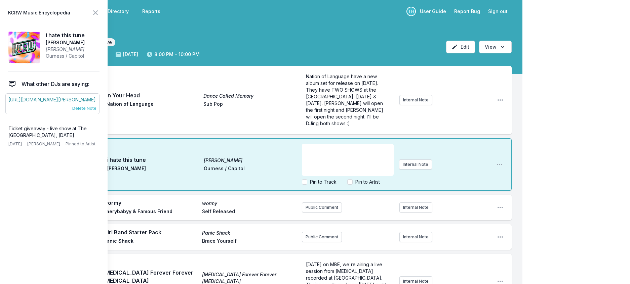
click at [89, 111] on span "Delete Note" at bounding box center [84, 108] width 24 height 5
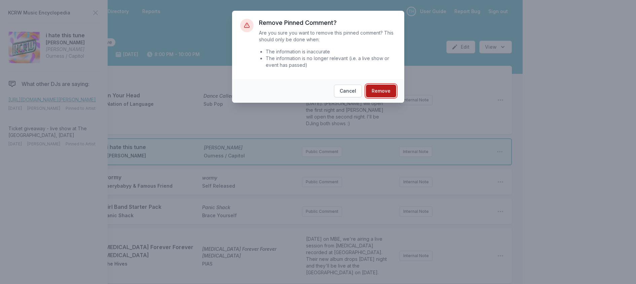
click at [384, 97] on button "Remove" at bounding box center [381, 91] width 30 height 13
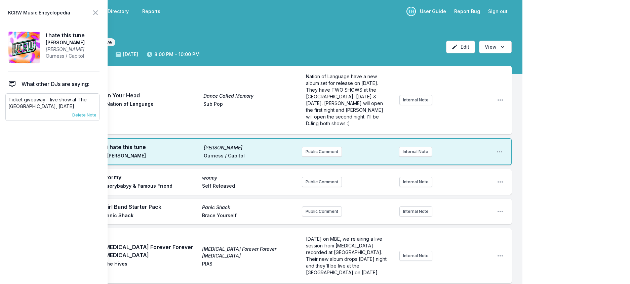
click at [86, 118] on span "Delete Note" at bounding box center [84, 115] width 24 height 5
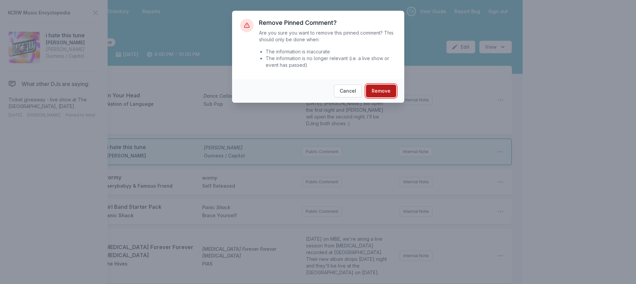
click at [396, 97] on button "Remove" at bounding box center [381, 91] width 30 height 13
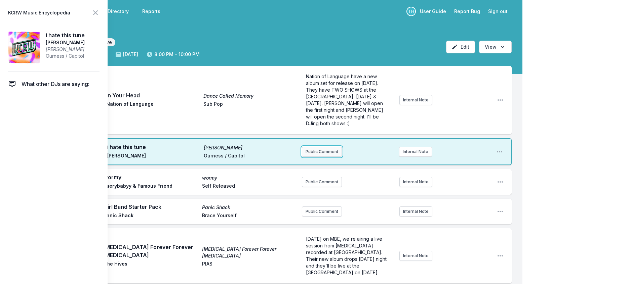
click at [320, 157] on button "Public Comment" at bounding box center [322, 152] width 40 height 10
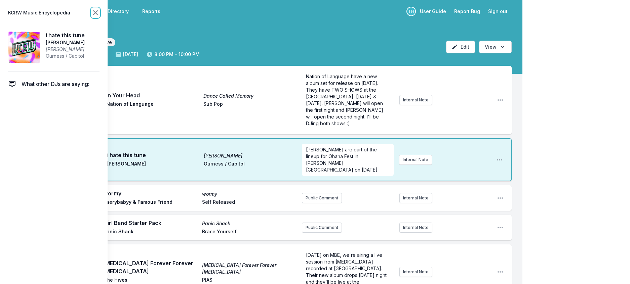
click at [100, 14] on icon at bounding box center [95, 13] width 8 height 8
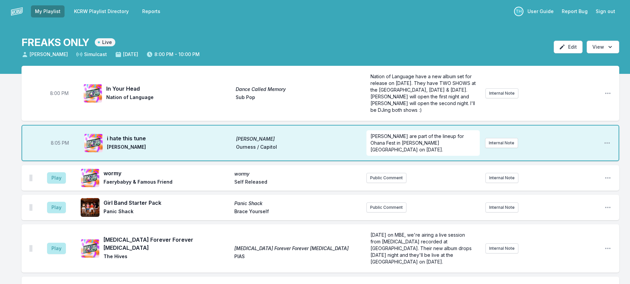
click at [69, 186] on aside "Play" at bounding box center [57, 178] width 38 height 22
click at [66, 184] on button "Play" at bounding box center [56, 177] width 19 height 11
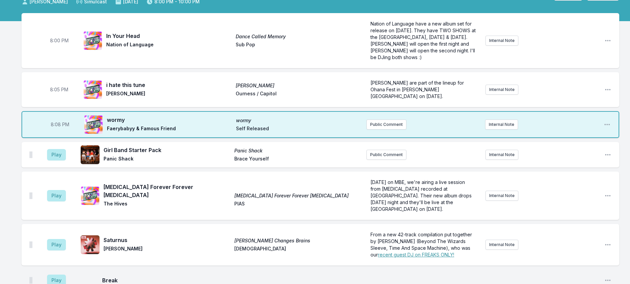
scroll to position [67, 0]
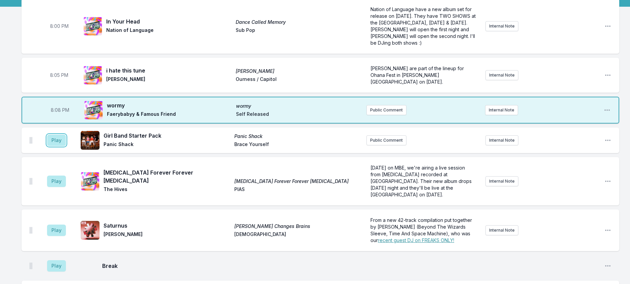
drag, startPoint x: 60, startPoint y: 153, endPoint x: 112, endPoint y: 159, distance: 51.8
click at [61, 146] on button "Play" at bounding box center [56, 140] width 19 height 11
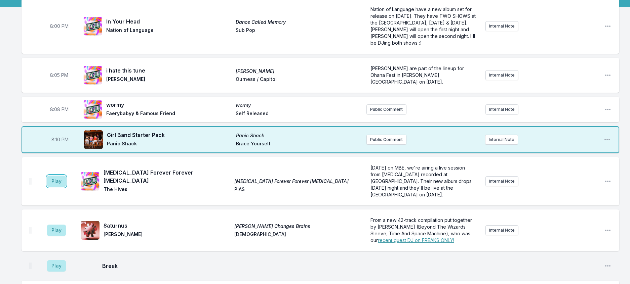
drag, startPoint x: 61, startPoint y: 202, endPoint x: 156, endPoint y: 201, distance: 95.5
click at [62, 187] on button "Play" at bounding box center [56, 181] width 19 height 11
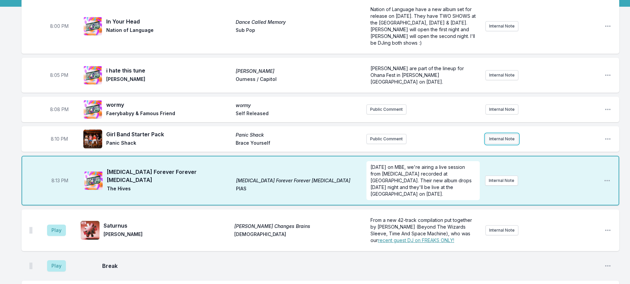
click at [508, 144] on button "Internal Note" at bounding box center [501, 139] width 33 height 10
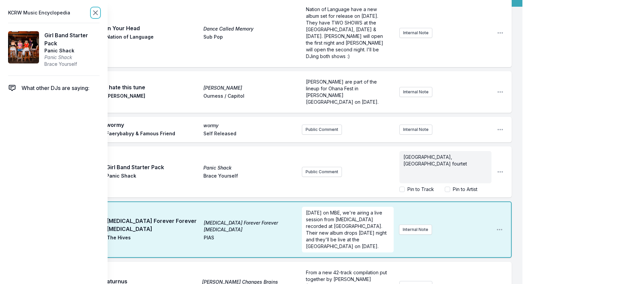
click at [100, 11] on icon at bounding box center [95, 13] width 8 height 8
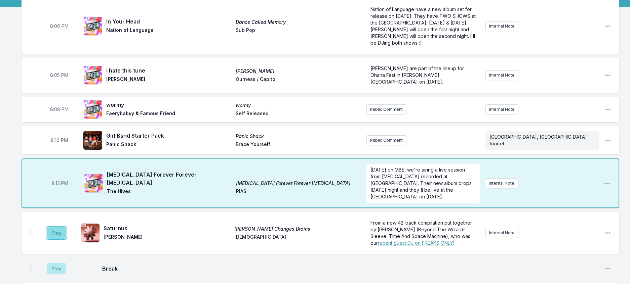
click at [66, 239] on button "Play" at bounding box center [56, 233] width 19 height 11
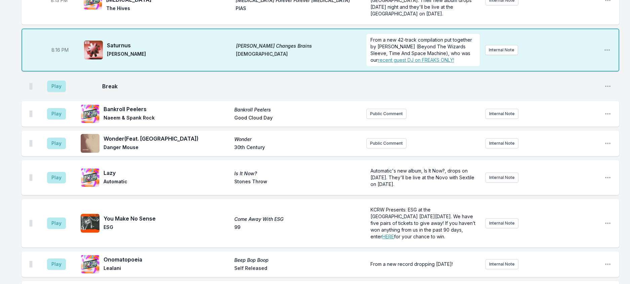
scroll to position [235, 0]
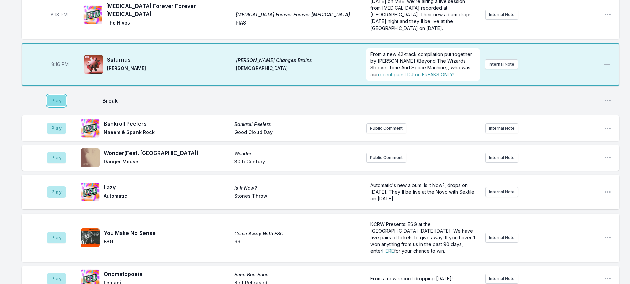
click at [66, 107] on button "Play" at bounding box center [56, 100] width 19 height 11
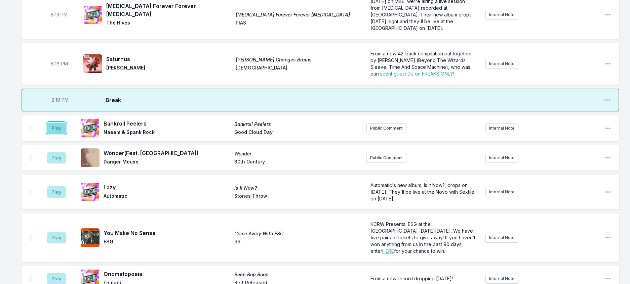
drag, startPoint x: 63, startPoint y: 169, endPoint x: 73, endPoint y: 171, distance: 10.1
click at [63, 134] on button "Play" at bounding box center [56, 128] width 19 height 11
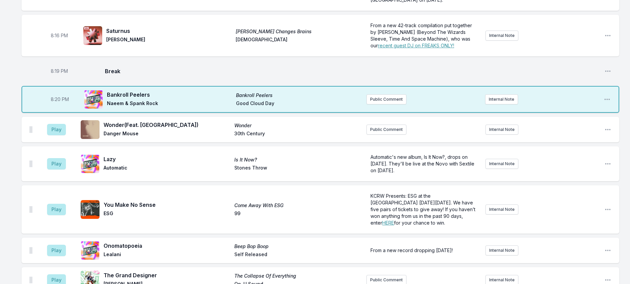
scroll to position [303, 0]
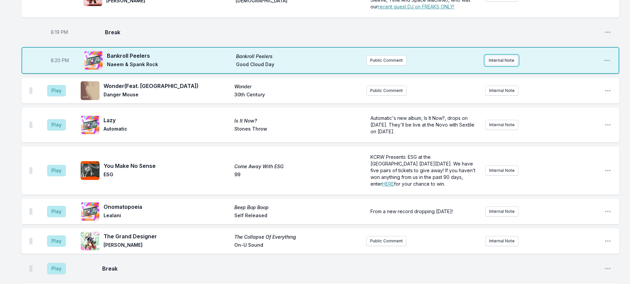
click at [507, 66] on button "Internal Note" at bounding box center [501, 60] width 33 height 10
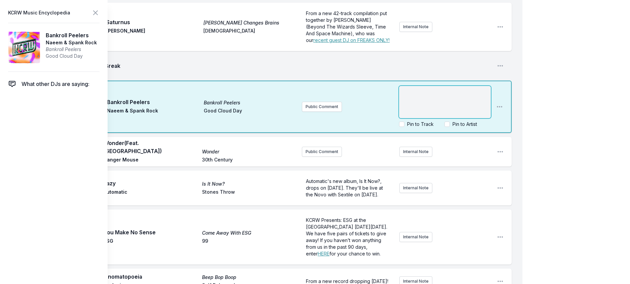
click at [418, 95] on p "﻿" at bounding box center [445, 92] width 84 height 7
paste div
click at [100, 16] on icon at bounding box center [95, 13] width 8 height 8
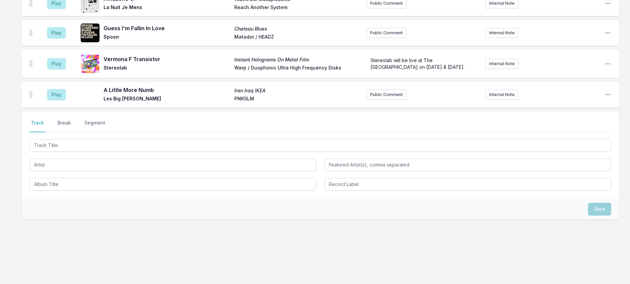
scroll to position [605, 0]
click at [374, 38] on button "Public Comment" at bounding box center [386, 33] width 40 height 10
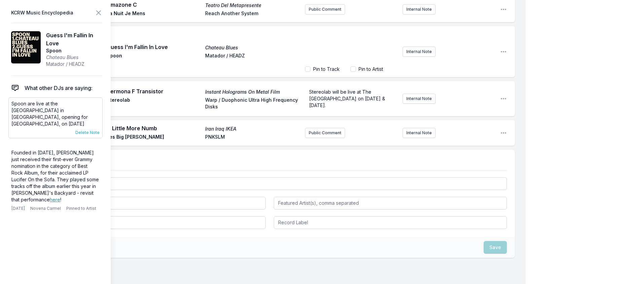
scroll to position [598, 0]
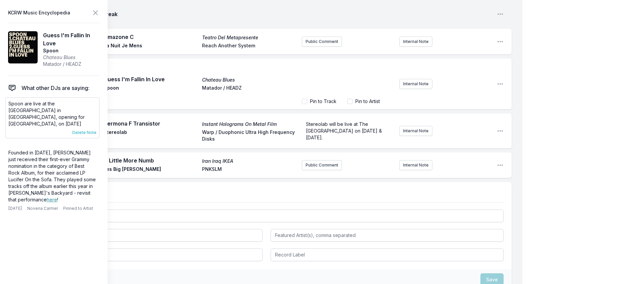
click at [95, 135] on span "Delete Note" at bounding box center [84, 132] width 24 height 5
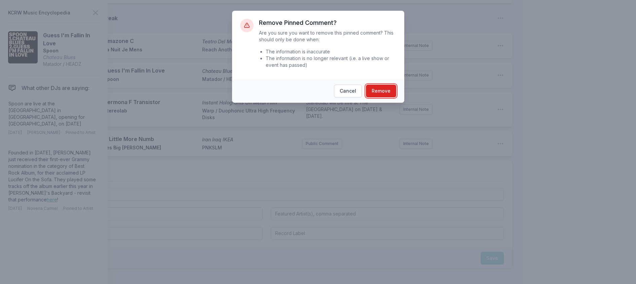
click at [394, 97] on button "Remove" at bounding box center [381, 91] width 30 height 13
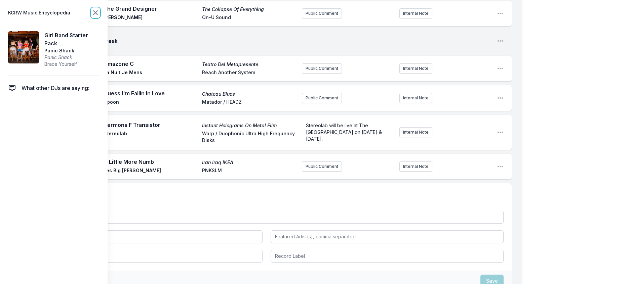
click at [100, 16] on icon at bounding box center [95, 13] width 8 height 8
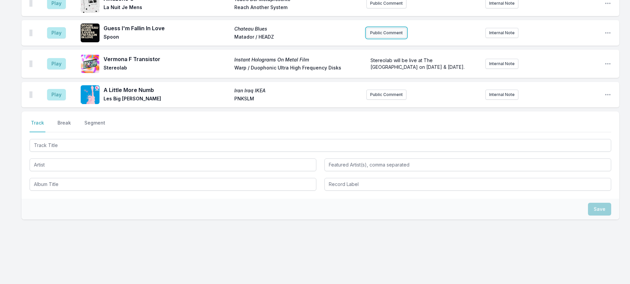
click at [374, 38] on button "Public Comment" at bounding box center [386, 33] width 40 height 10
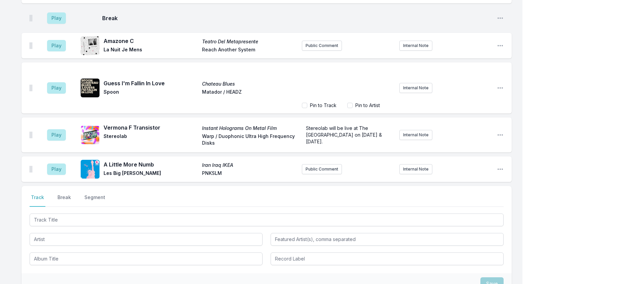
scroll to position [627, 0]
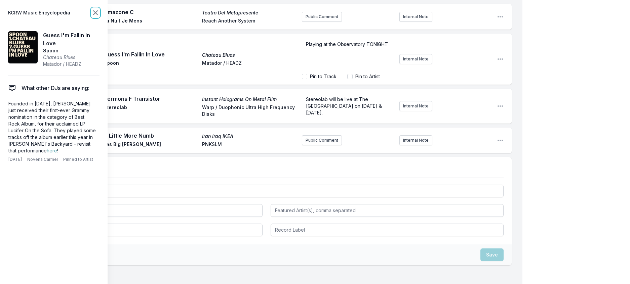
click at [100, 13] on icon at bounding box center [95, 13] width 8 height 8
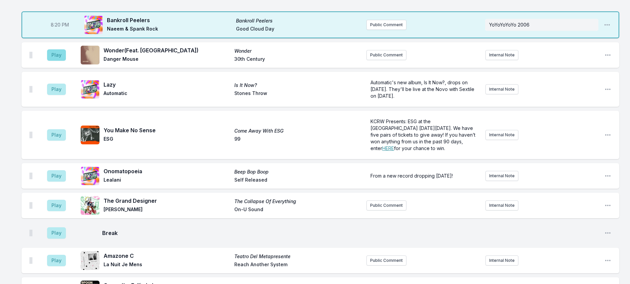
scroll to position [332, 0]
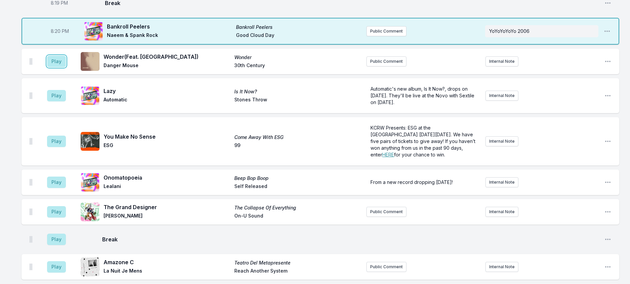
drag, startPoint x: 69, startPoint y: 104, endPoint x: 74, endPoint y: 104, distance: 4.7
click at [66, 67] on button "Play" at bounding box center [56, 61] width 19 height 11
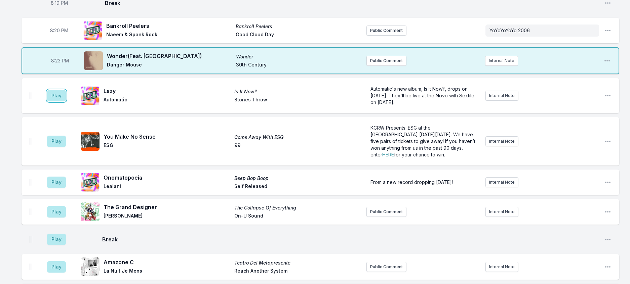
drag, startPoint x: 60, startPoint y: 148, endPoint x: 135, endPoint y: 137, distance: 76.1
click at [60, 102] on button "Play" at bounding box center [56, 95] width 19 height 11
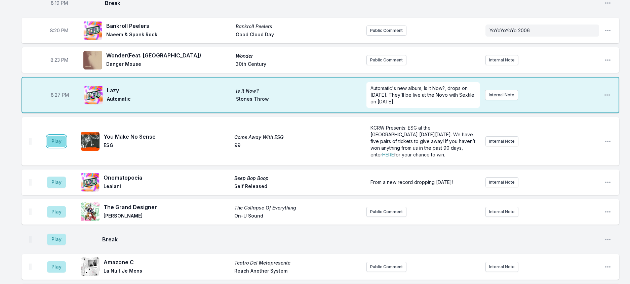
click at [65, 147] on button "Play" at bounding box center [56, 141] width 19 height 11
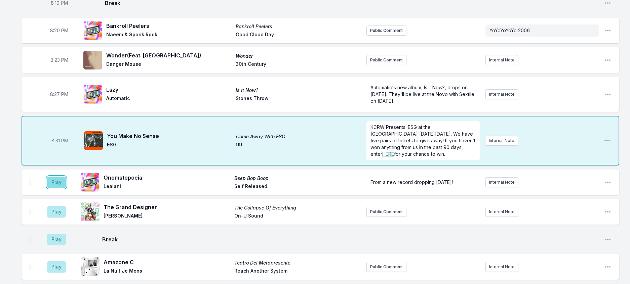
click at [63, 188] on button "Play" at bounding box center [56, 182] width 19 height 11
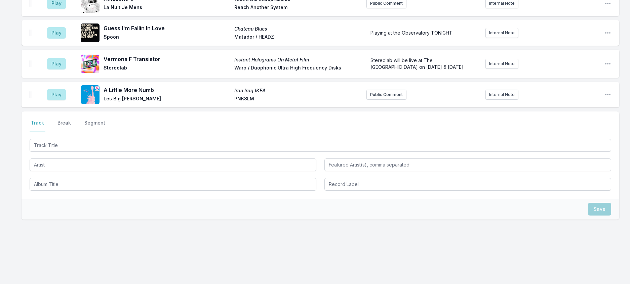
scroll to position [601, 0]
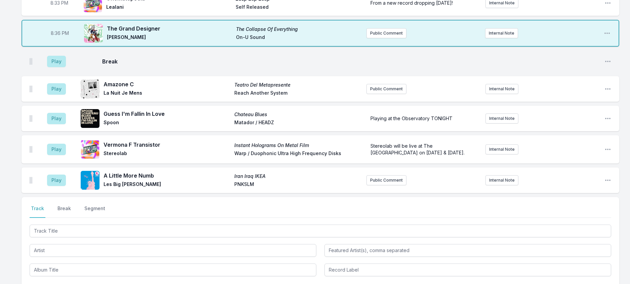
scroll to position [508, 0]
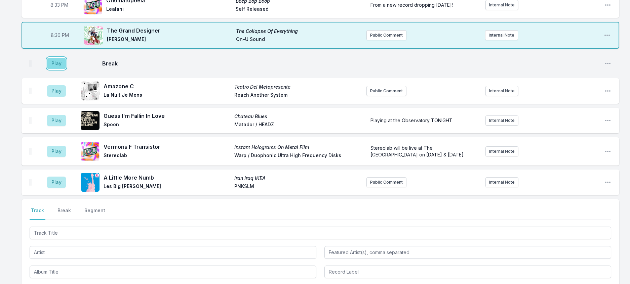
click at [66, 69] on button "Play" at bounding box center [56, 63] width 19 height 11
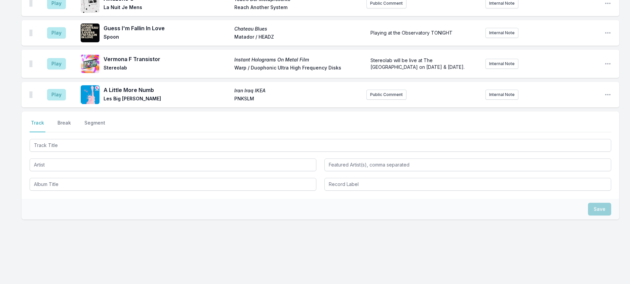
scroll to position [710, 0]
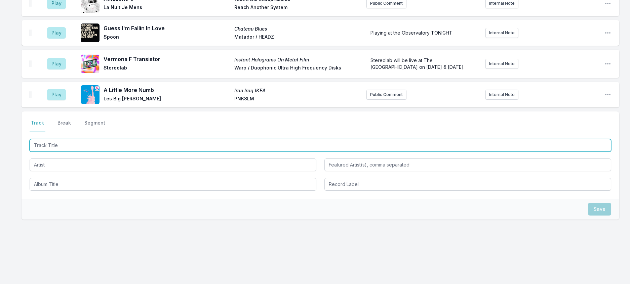
click at [86, 139] on input "Track Title" at bounding box center [321, 145] width 582 height 13
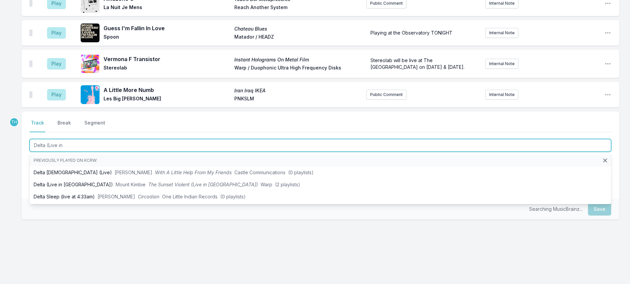
type input "Delta (Live in"
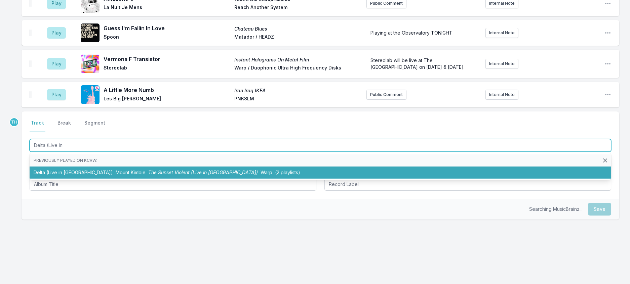
click at [123, 167] on li "Delta (Live in [GEOGRAPHIC_DATA]) [GEOGRAPHIC_DATA] The Sunset Violent (Live in…" at bounding box center [321, 173] width 582 height 12
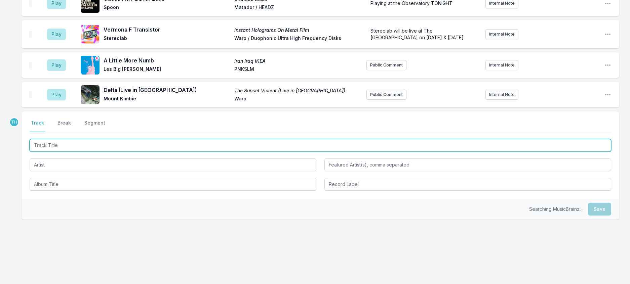
scroll to position [743, 0]
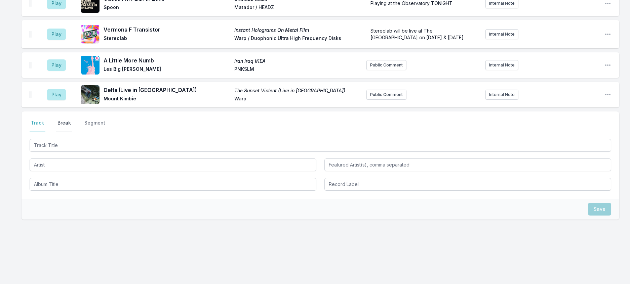
click at [72, 120] on button "Break" at bounding box center [64, 126] width 16 height 13
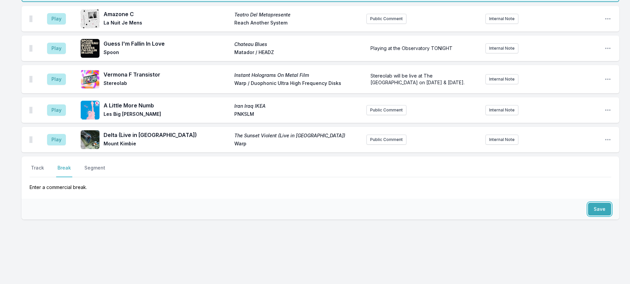
drag, startPoint x: 589, startPoint y: 199, endPoint x: 543, endPoint y: 197, distance: 45.8
click at [589, 203] on button "Save" at bounding box center [599, 209] width 23 height 13
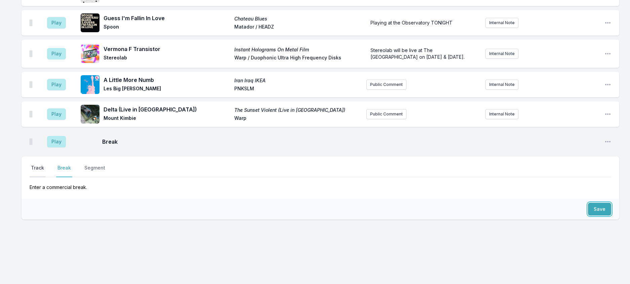
scroll to position [721, 0]
click at [44, 165] on button "Track" at bounding box center [38, 171] width 16 height 13
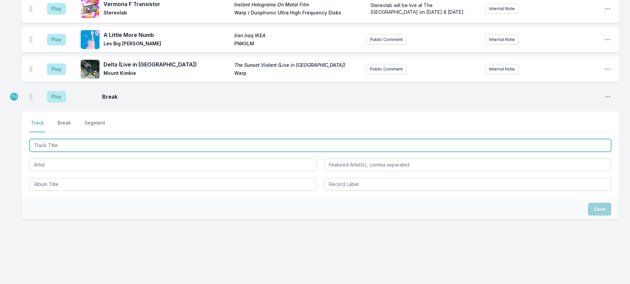
click at [61, 152] on input "Track Title" at bounding box center [321, 145] width 582 height 13
type input "Adriatic"
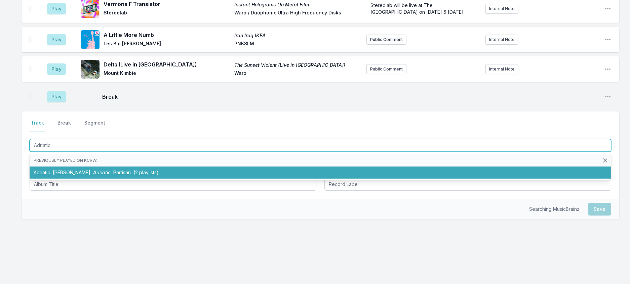
click at [93, 179] on li "Adriatic [PERSON_NAME] Adriatic Partisan (2 playlists)" at bounding box center [321, 173] width 582 height 12
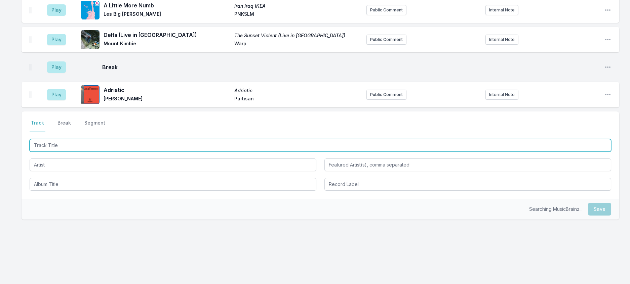
scroll to position [755, 0]
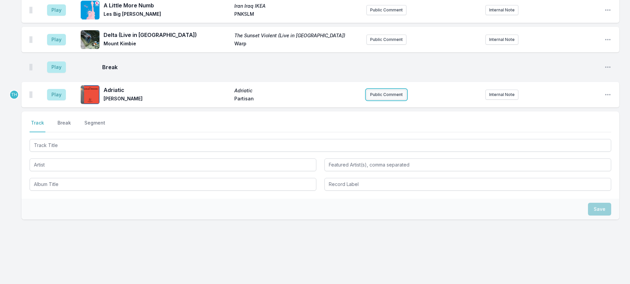
click at [400, 100] on button "Public Comment" at bounding box center [386, 95] width 40 height 10
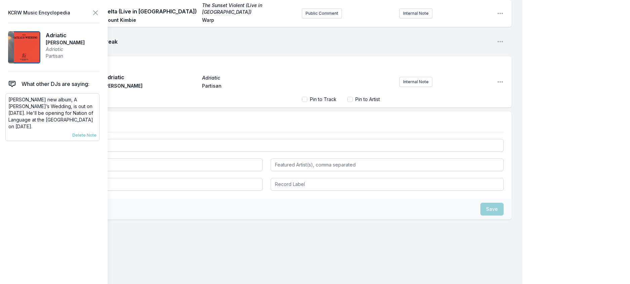
scroll to position [754, 0]
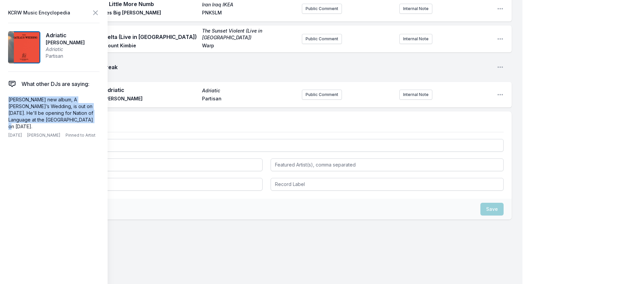
drag, startPoint x: 74, startPoint y: 134, endPoint x: 2, endPoint y: 111, distance: 75.5
click at [2, 111] on aside "KCRW Music Encyclopedia Adriatic [PERSON_NAME] Adriatic Partisan What other DJs…" at bounding box center [54, 142] width 108 height 284
copy p "[PERSON_NAME] new album, A [PERSON_NAME]’s Wedding, is out on [DATE]. He'll be …"
click at [318, 100] on button "Public Comment" at bounding box center [322, 95] width 40 height 10
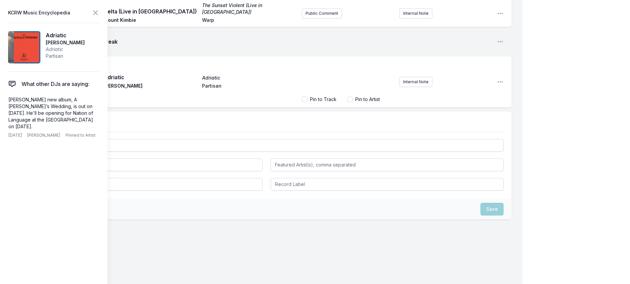
scroll to position [15, 0]
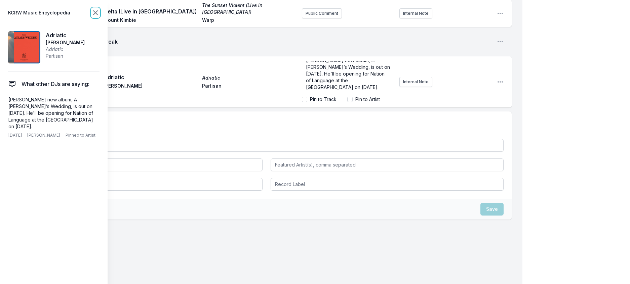
click at [100, 13] on icon at bounding box center [95, 13] width 8 height 8
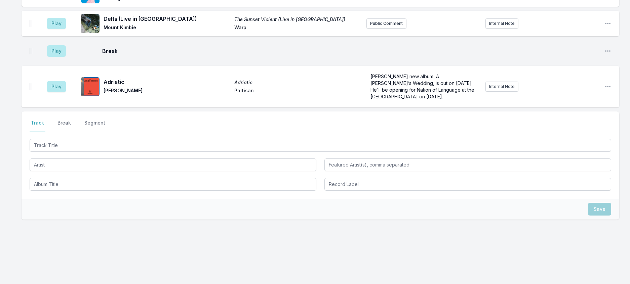
scroll to position [579, 0]
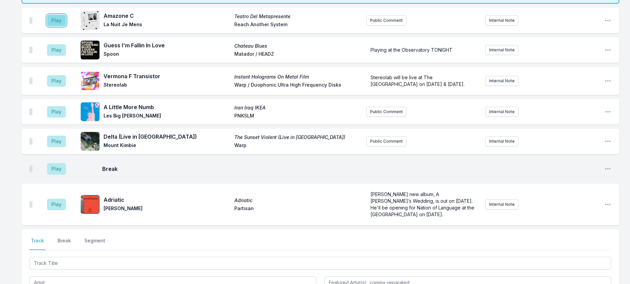
click at [63, 26] on button "Play" at bounding box center [56, 20] width 19 height 11
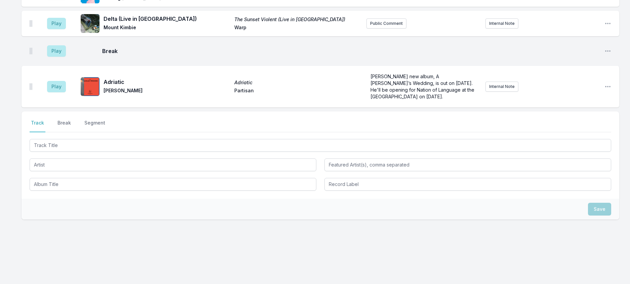
scroll to position [747, 0]
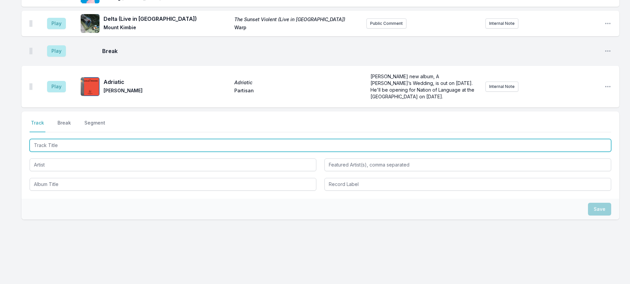
click at [155, 152] on input "Track Title" at bounding box center [321, 145] width 582 height 13
type input "New Earth Time"
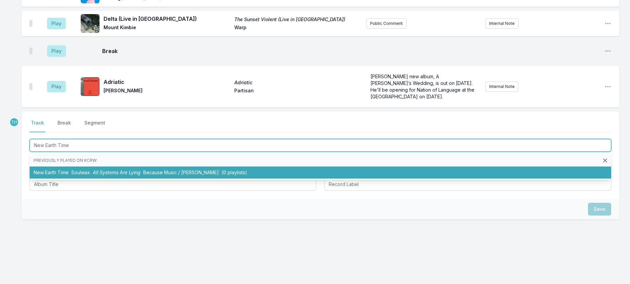
click at [182, 175] on span "Because Music / [PERSON_NAME]" at bounding box center [181, 173] width 76 height 6
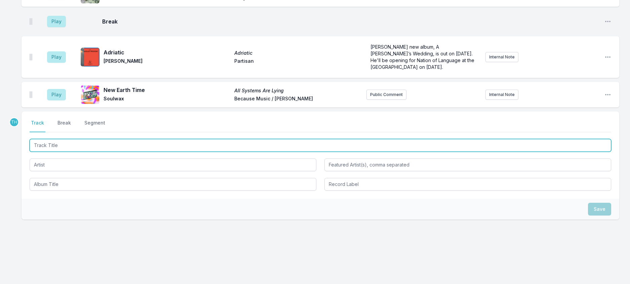
scroll to position [780, 0]
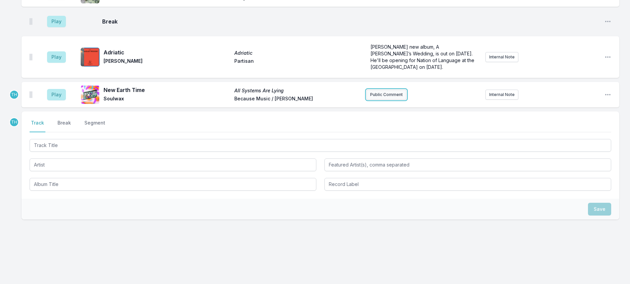
click at [390, 100] on button "Public Comment" at bounding box center [386, 95] width 40 height 10
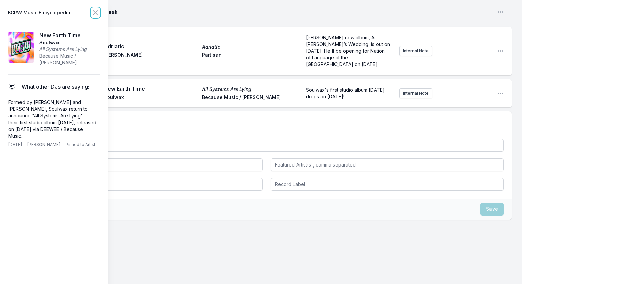
drag, startPoint x: 104, startPoint y: 13, endPoint x: 365, endPoint y: 95, distance: 273.3
click at [100, 13] on icon at bounding box center [95, 13] width 8 height 8
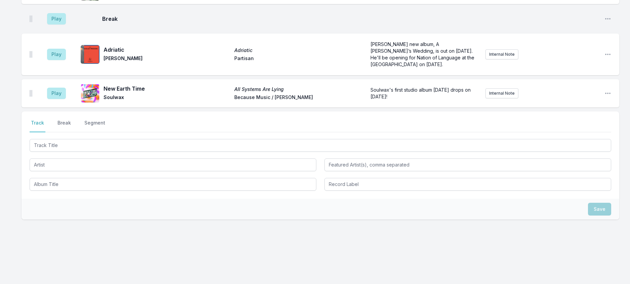
scroll to position [850, 0]
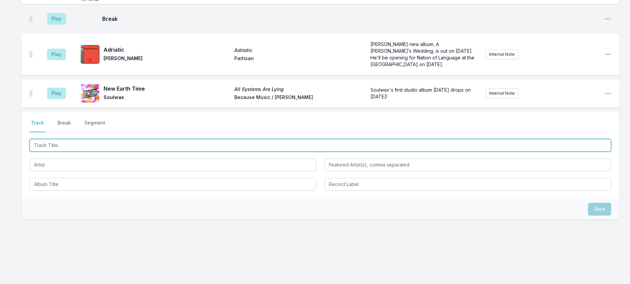
click at [131, 140] on input "Track Title" at bounding box center [321, 145] width 582 height 13
type input "E After Next"
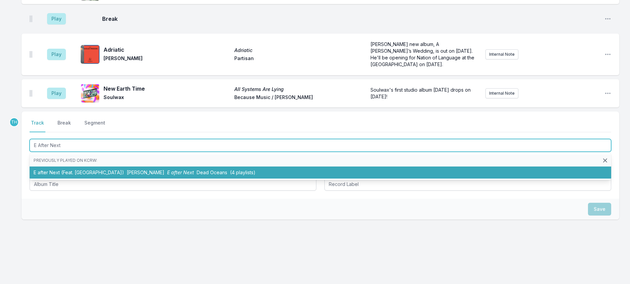
click at [140, 167] on li "E after Next (Feat. Moby) [PERSON_NAME] E after Next Dead Oceans (4 playlists)" at bounding box center [321, 173] width 582 height 12
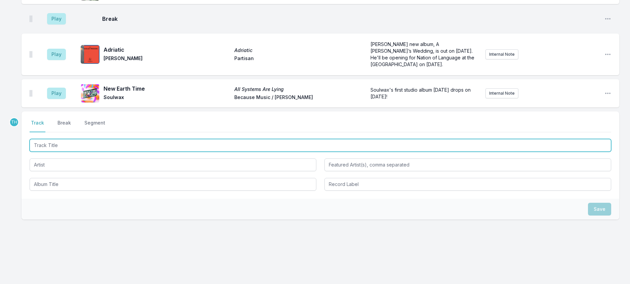
scroll to position [884, 0]
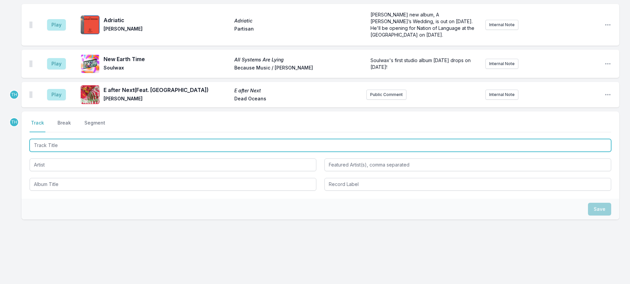
click at [130, 139] on input "Track Title" at bounding box center [321, 145] width 582 height 13
type input "Move it Or Lose It"
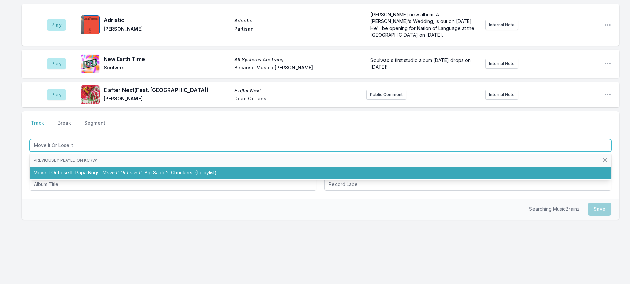
click at [133, 167] on li "Move It Or Lose It Papa Nugs Move It Or Lose It Big Saldo's Chunkers (1 playlis…" at bounding box center [321, 173] width 582 height 12
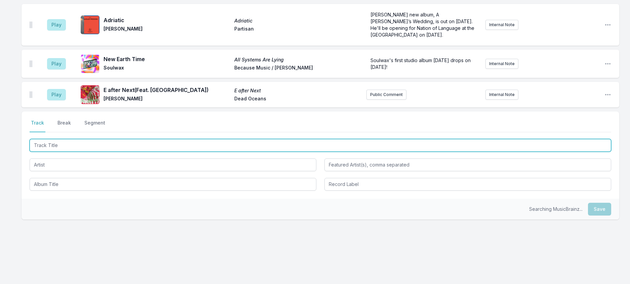
scroll to position [917, 0]
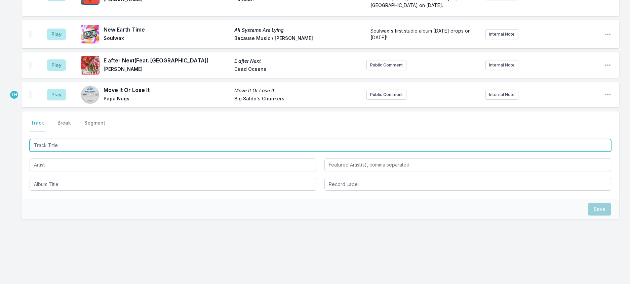
click at [144, 139] on input "Track Title" at bounding box center [321, 145] width 582 height 13
type input "Zongato"
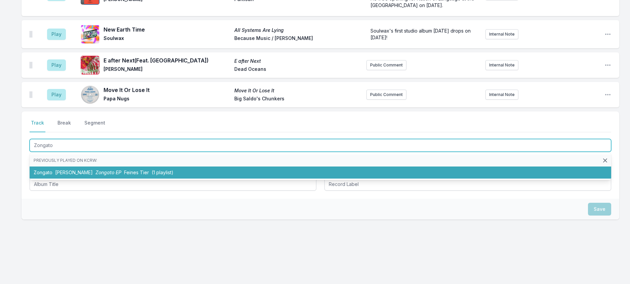
click at [130, 171] on span "Feines Tier" at bounding box center [136, 173] width 25 height 6
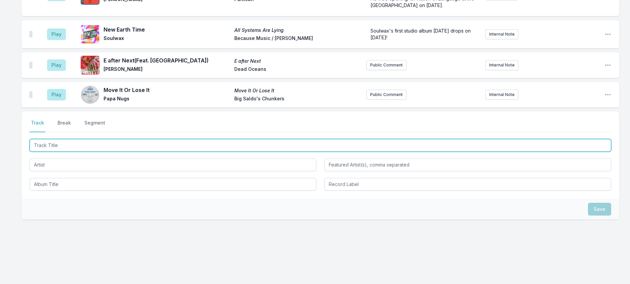
scroll to position [950, 0]
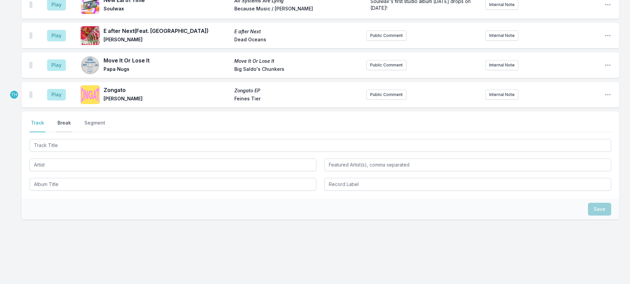
click at [71, 120] on button "Break" at bounding box center [64, 126] width 16 height 13
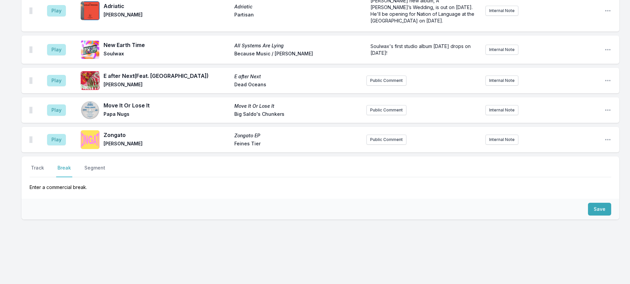
scroll to position [909, 0]
click at [595, 203] on button "Save" at bounding box center [599, 209] width 23 height 13
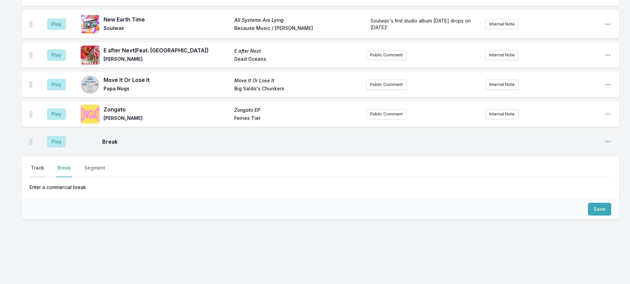
click at [45, 165] on button "Track" at bounding box center [38, 171] width 16 height 13
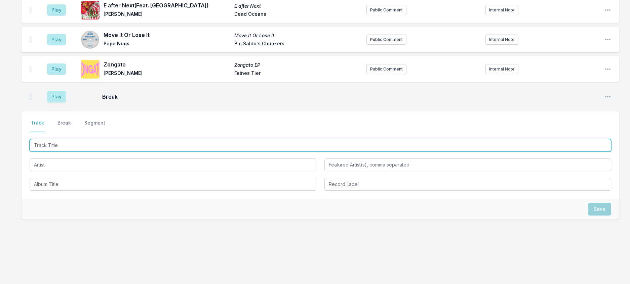
click at [62, 152] on input "Track Title" at bounding box center [321, 145] width 582 height 13
type input "The Echo"
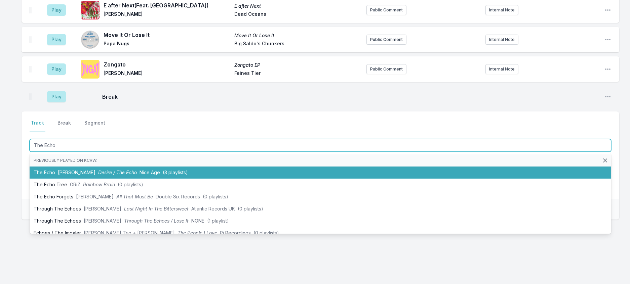
click at [78, 179] on li "The Echo [PERSON_NAME] Desire / The Echo Nice Age ([DEMOGRAPHIC_DATA] playlists)" at bounding box center [321, 173] width 582 height 12
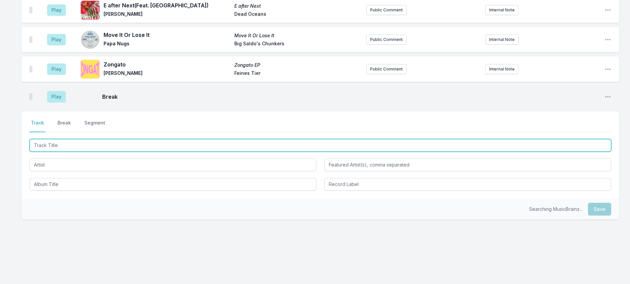
scroll to position [971, 0]
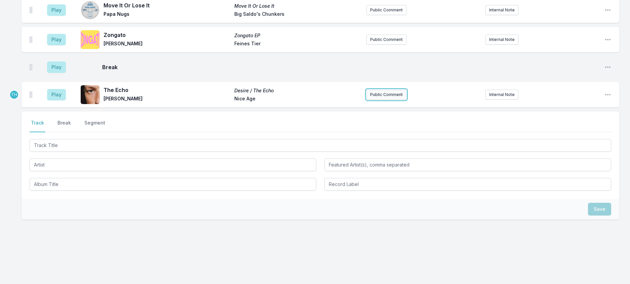
click at [381, 100] on button "Public Comment" at bounding box center [386, 95] width 40 height 10
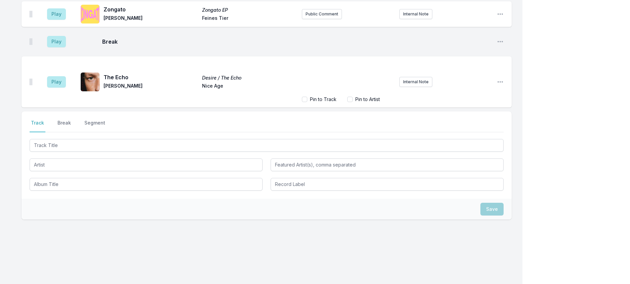
scroll to position [1000, 0]
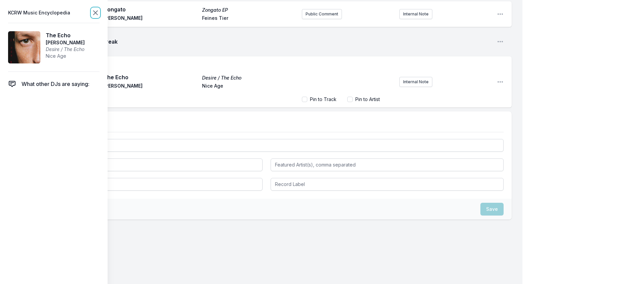
click at [100, 12] on icon at bounding box center [95, 13] width 8 height 8
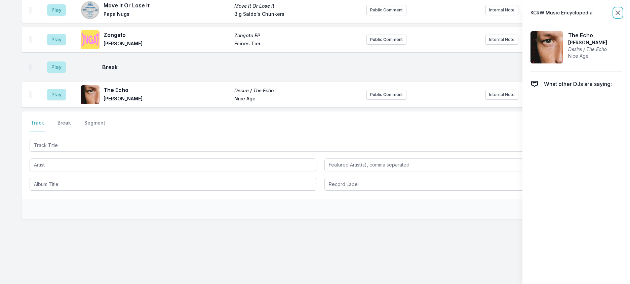
scroll to position [971, 0]
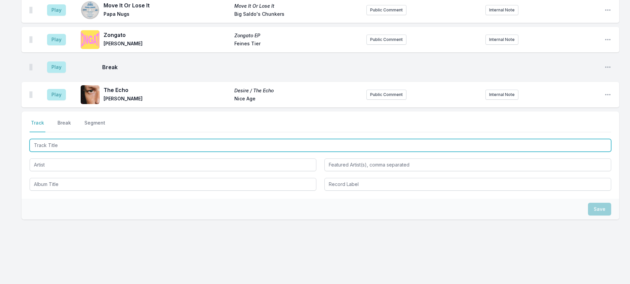
click at [81, 152] on input "Track Title" at bounding box center [321, 145] width 582 height 13
type input "DO IT TO ME"
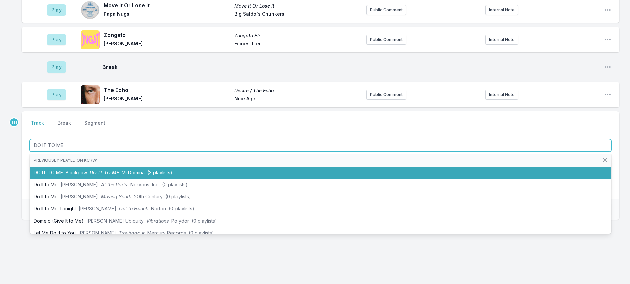
click at [96, 179] on li "DO IT TO ME Blackpaw DO IT TO ME Mi Domina (3 playlists)" at bounding box center [321, 173] width 582 height 12
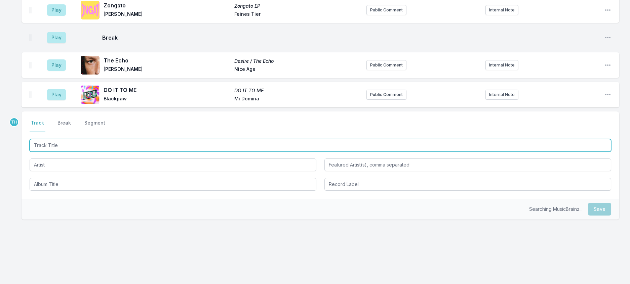
scroll to position [1004, 0]
click at [158, 152] on input "Track Title" at bounding box center [321, 145] width 582 height 13
type input "Voices"
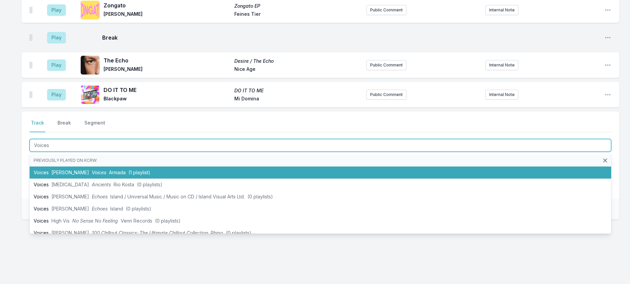
click at [118, 179] on li "Voices [PERSON_NAME] Voices Armada (1 playlist)" at bounding box center [321, 173] width 582 height 12
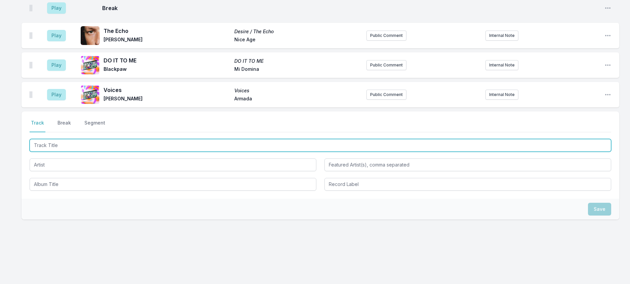
scroll to position [1038, 0]
click at [138, 152] on input "Track Title" at bounding box center [321, 145] width 582 height 13
type input "Rough Waters"
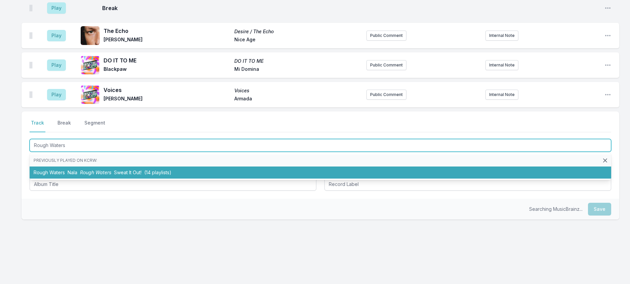
click at [138, 175] on span "Sweat It Out!" at bounding box center [128, 173] width 28 height 6
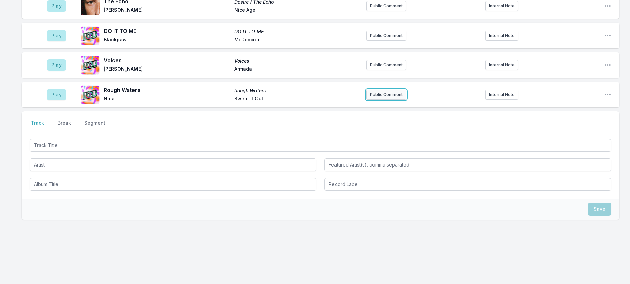
click at [370, 100] on button "Public Comment" at bounding box center [386, 95] width 40 height 10
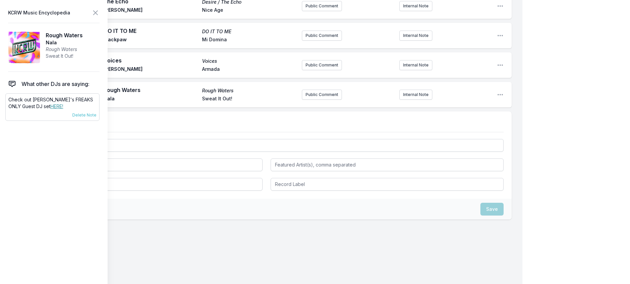
scroll to position [1071, 0]
drag, startPoint x: 48, startPoint y: 118, endPoint x: 7, endPoint y: 109, distance: 41.9
click at [7, 109] on div "Check out [PERSON_NAME]'s FREAKS ONLY Guest DJ set HERE! [DATE] [PERSON_NAME] P…" at bounding box center [52, 107] width 94 height 28
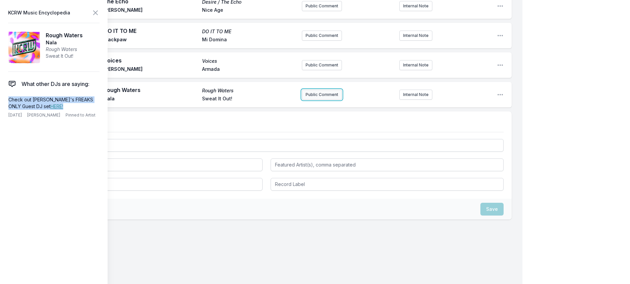
click at [314, 100] on button "Public Comment" at bounding box center [322, 95] width 40 height 10
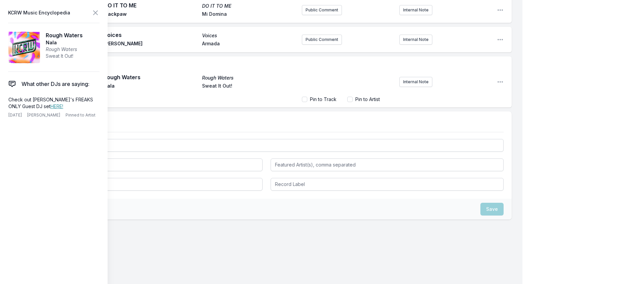
scroll to position [1100, 0]
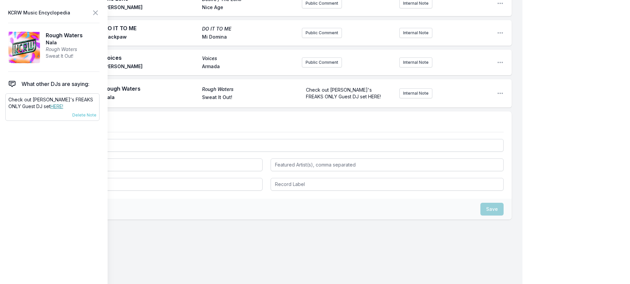
click at [50, 109] on link "HERE!" at bounding box center [56, 107] width 13 height 6
click at [338, 103] on form "Check out [PERSON_NAME]'s FREAKS ONLY Guest DJ set HERE!" at bounding box center [348, 93] width 92 height 19
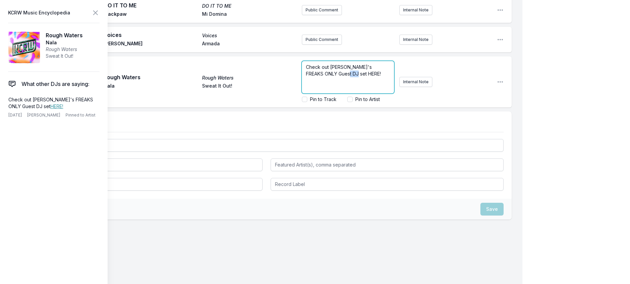
drag, startPoint x: 358, startPoint y: 188, endPoint x: 345, endPoint y: 191, distance: 13.4
click at [345, 77] on span "Check out [PERSON_NAME]'s FREAKS ONLY Guest DJ set HERE!" at bounding box center [343, 70] width 75 height 12
click at [100, 12] on icon at bounding box center [95, 13] width 8 height 8
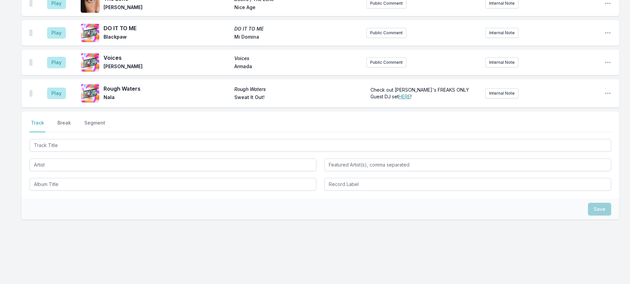
drag, startPoint x: 77, startPoint y: 153, endPoint x: 139, endPoint y: 152, distance: 62.5
click at [72, 132] on button "Break" at bounding box center [64, 126] width 16 height 13
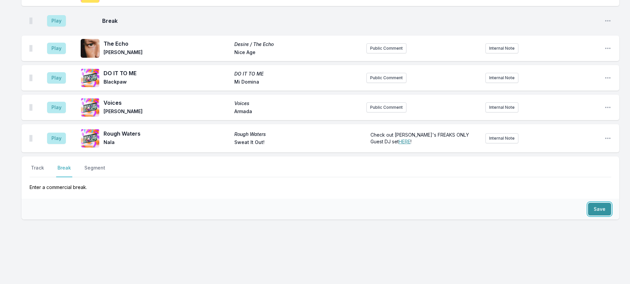
drag, startPoint x: 592, startPoint y: 199, endPoint x: 559, endPoint y: 200, distance: 33.3
click at [592, 203] on button "Save" at bounding box center [599, 209] width 23 height 13
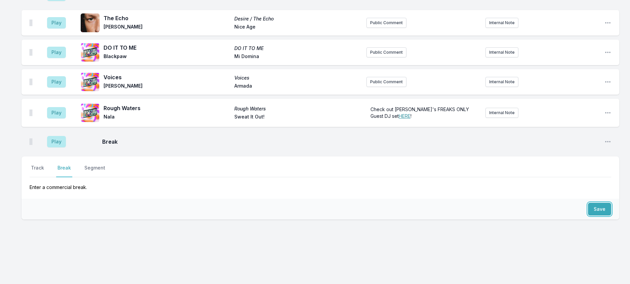
scroll to position [1103, 0]
click at [44, 165] on button "Track" at bounding box center [38, 171] width 16 height 13
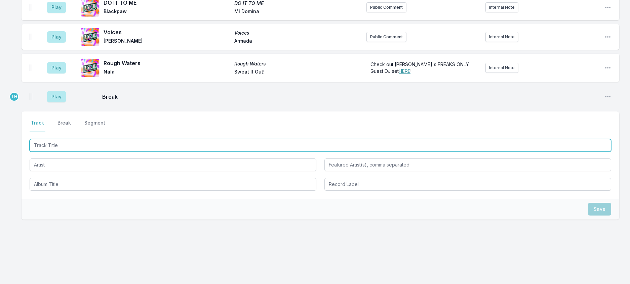
click at [63, 152] on input "Track Title" at bounding box center [321, 145] width 582 height 13
type input "Idiotic"
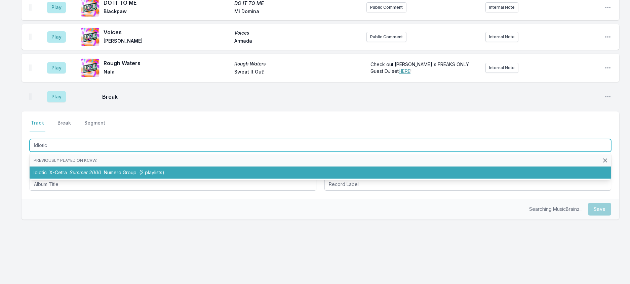
click at [90, 179] on li "Idiotic X-Cetra Summer 2000 Numero Group (2 playlists)" at bounding box center [321, 173] width 582 height 12
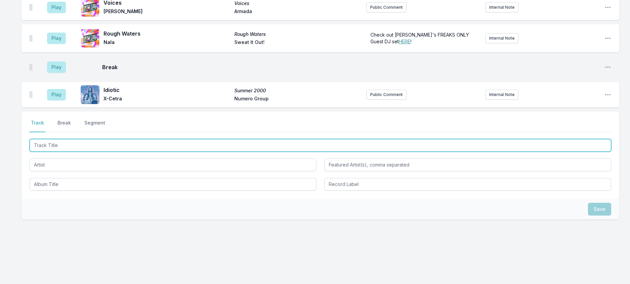
scroll to position [1136, 0]
click at [83, 152] on input "Track Title" at bounding box center [321, 145] width 582 height 13
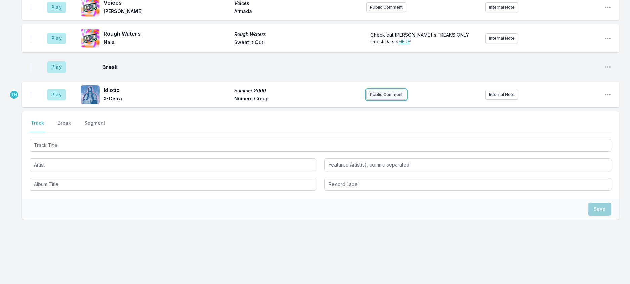
click at [385, 100] on button "Public Comment" at bounding box center [386, 95] width 40 height 10
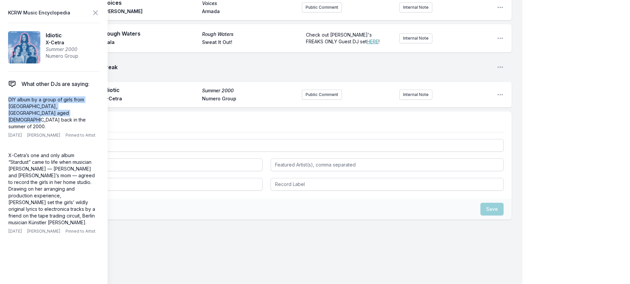
drag, startPoint x: 32, startPoint y: 128, endPoint x: 0, endPoint y: 113, distance: 35.6
click at [0, 113] on aside "KCRW Music Encyclopedia Idiotic X-Cetra Summer 2000 Numero Group What other DJs…" at bounding box center [54, 142] width 108 height 284
copy p "DIY album by a group of girls from [GEOGRAPHIC_DATA], [GEOGRAPHIC_DATA] aged [D…"
click at [313, 100] on button "Public Comment" at bounding box center [322, 95] width 40 height 10
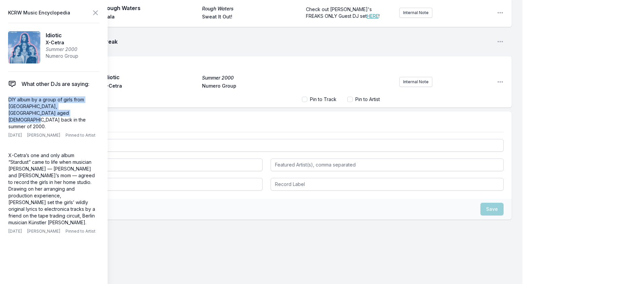
scroll to position [1165, 0]
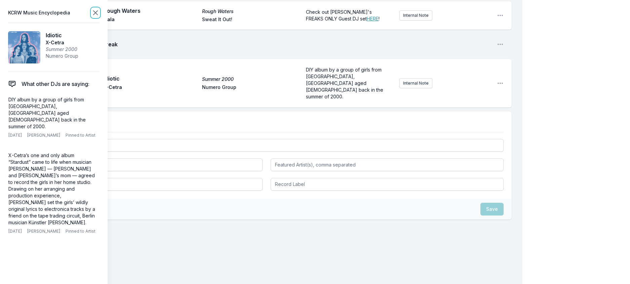
click at [100, 12] on icon at bounding box center [95, 13] width 8 height 8
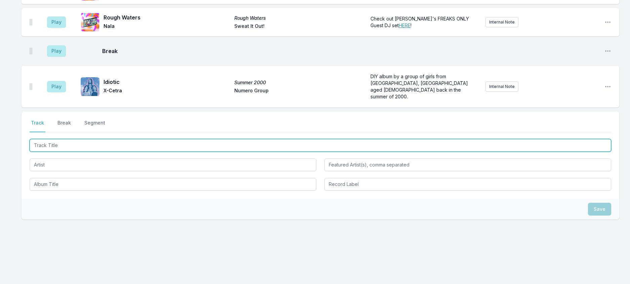
click at [100, 152] on input "Track Title" at bounding box center [321, 145] width 582 height 13
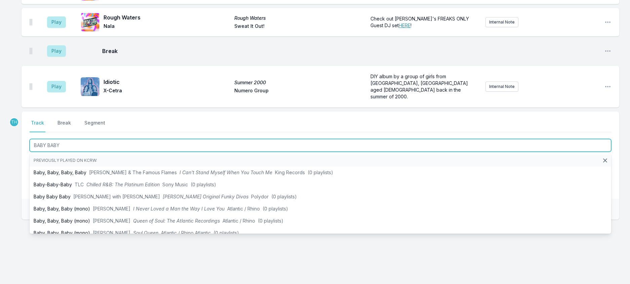
type input "BABY BABY"
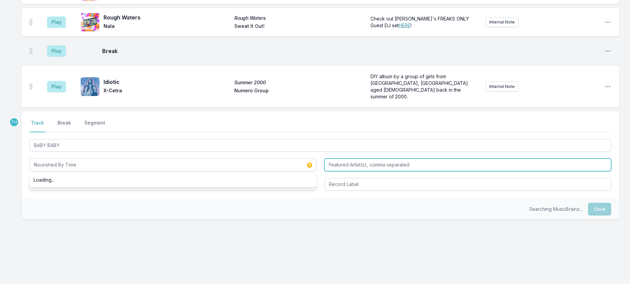
type input "Nourished By Time"
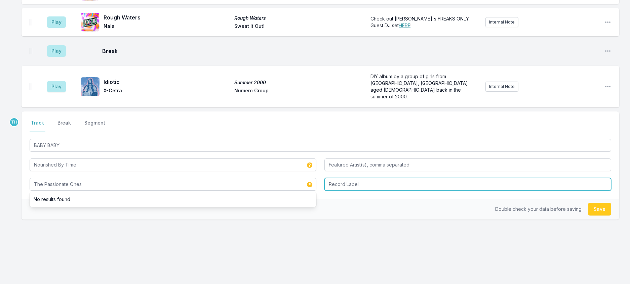
type input "The Passionate Ones"
type input "XL"
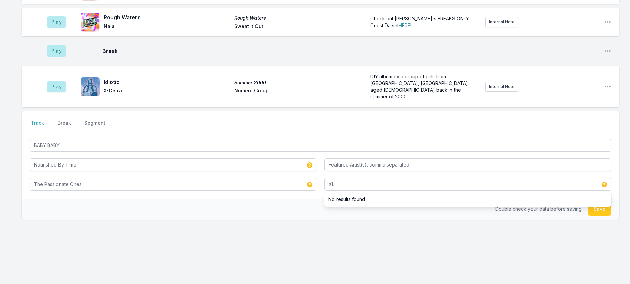
drag, startPoint x: 236, startPoint y: 240, endPoint x: 525, endPoint y: 242, distance: 288.5
click at [237, 220] on div "Double check your data before saving. Save" at bounding box center [321, 209] width 598 height 21
click at [588, 216] on button "Save" at bounding box center [599, 209] width 23 height 13
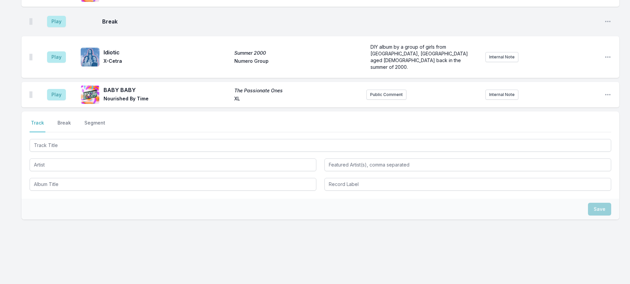
scroll to position [1180, 0]
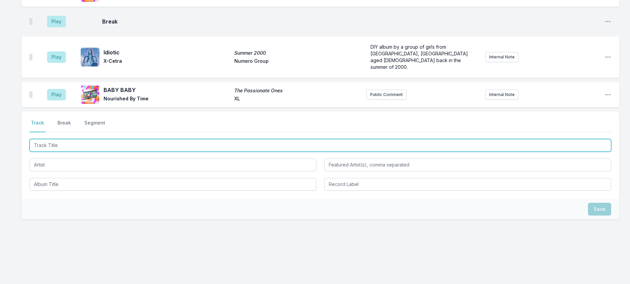
click at [87, 152] on input "Track Title" at bounding box center [321, 145] width 582 height 13
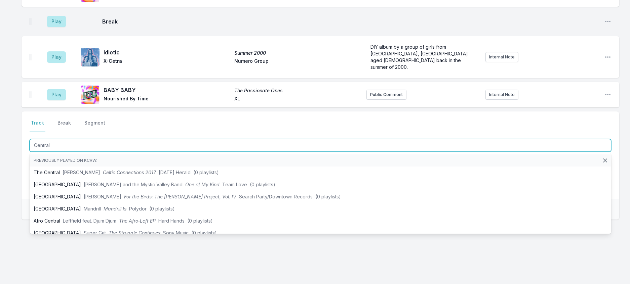
type input "Central"
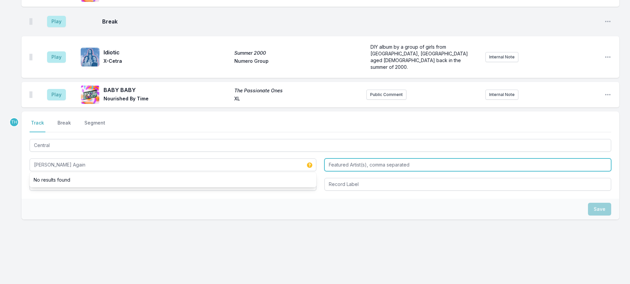
type input "[PERSON_NAME] Again"
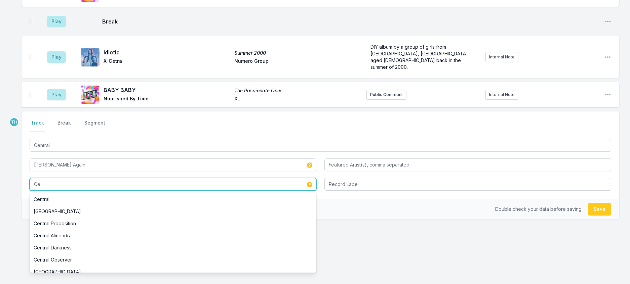
type input "C"
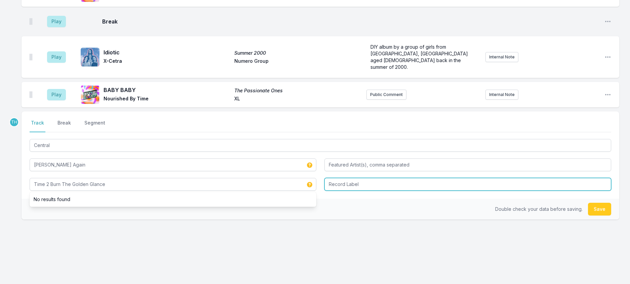
type input "Time 2 Burn The Golden Glance"
type input "Self Released"
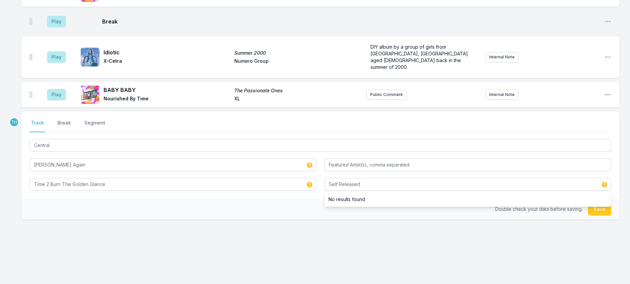
click at [276, 220] on div "Double check your data before saving. Save" at bounding box center [321, 209] width 598 height 21
click at [597, 216] on button "Save" at bounding box center [599, 209] width 23 height 13
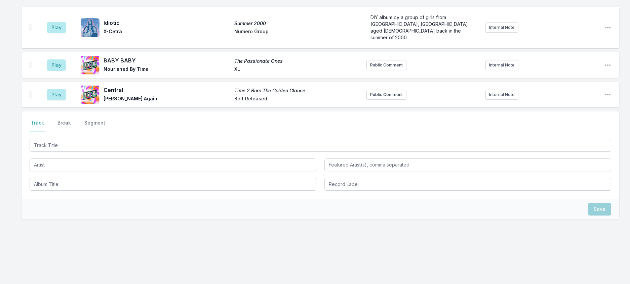
scroll to position [1213, 0]
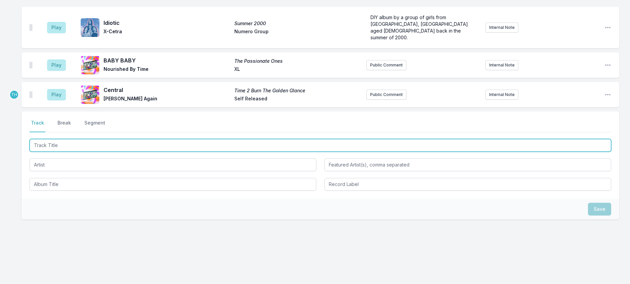
click at [136, 152] on input "Track Title" at bounding box center [321, 145] width 582 height 13
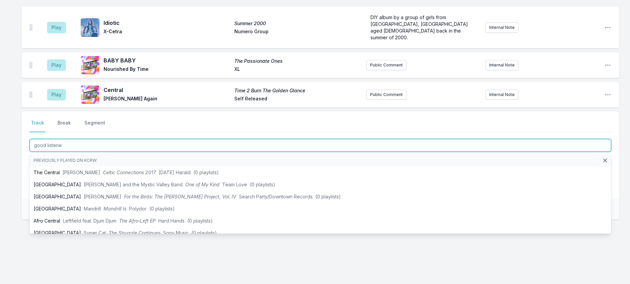
type input "good listener"
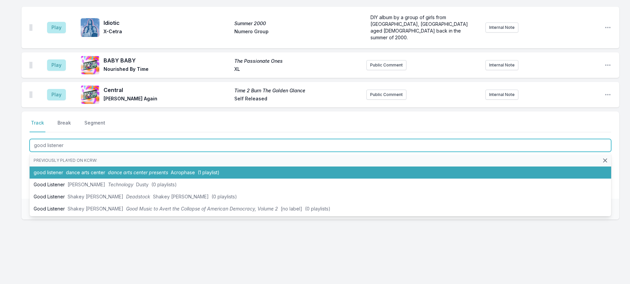
click at [152, 175] on span "dance arts center presents" at bounding box center [138, 173] width 60 height 6
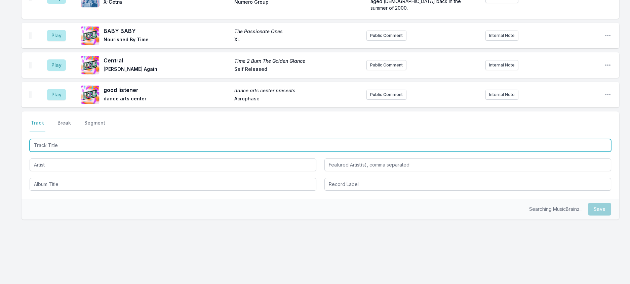
scroll to position [1246, 0]
click at [152, 152] on input "Track Title" at bounding box center [321, 145] width 582 height 13
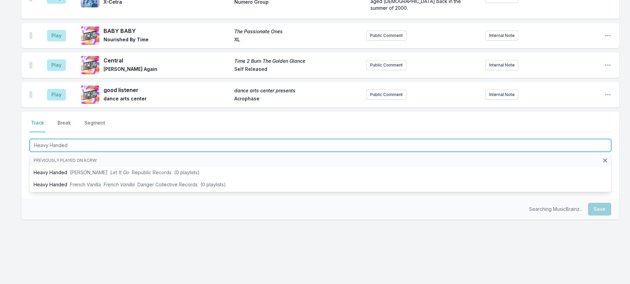
type input "Heavy Handed"
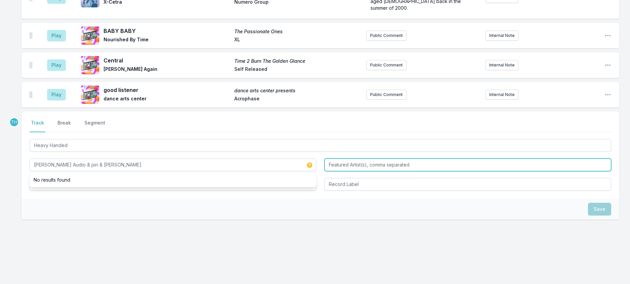
type input "[PERSON_NAME] Audio & piri & [PERSON_NAME]"
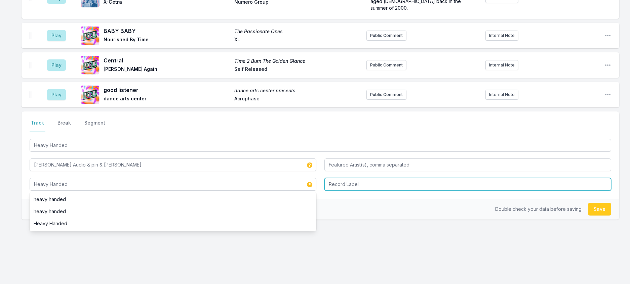
type input "Heavy Handed"
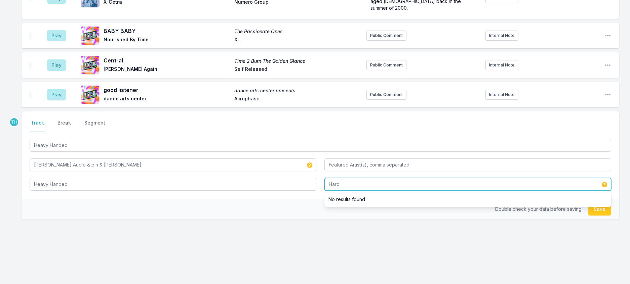
type input "Hard"
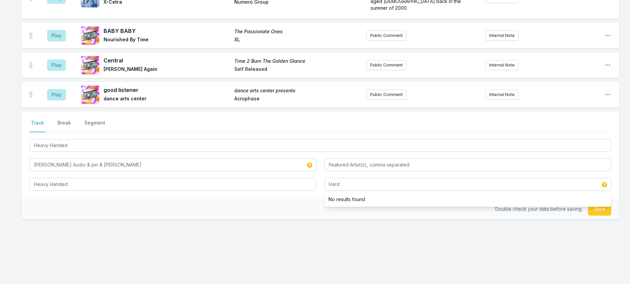
click at [272, 220] on div "Double check your data before saving. Save" at bounding box center [321, 209] width 598 height 21
click at [588, 216] on button "Save" at bounding box center [599, 209] width 23 height 13
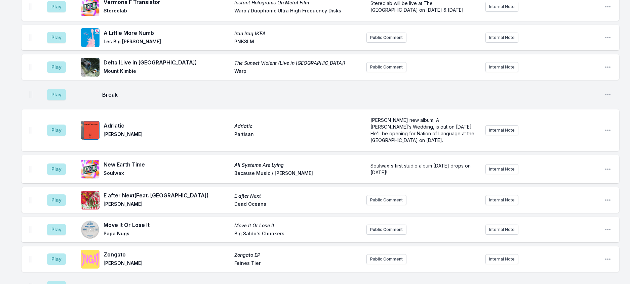
scroll to position [641, 0]
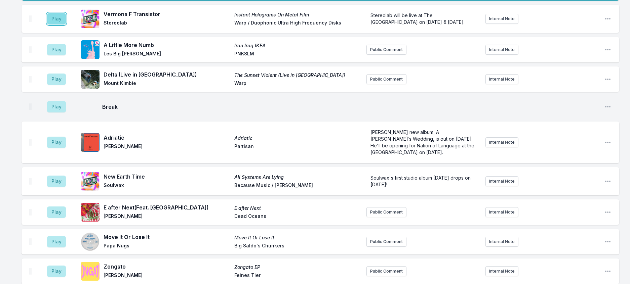
click at [62, 25] on button "Play" at bounding box center [56, 18] width 19 height 11
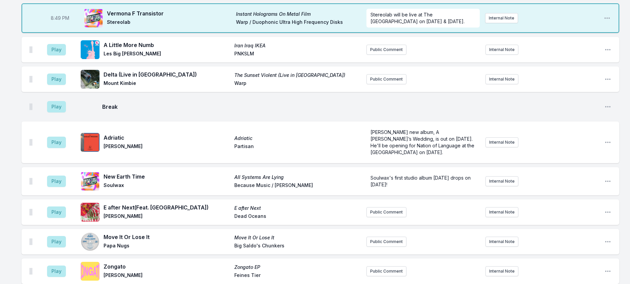
click at [68, 61] on aside "Play" at bounding box center [57, 50] width 38 height 22
click at [66, 55] on button "Play" at bounding box center [56, 49] width 19 height 11
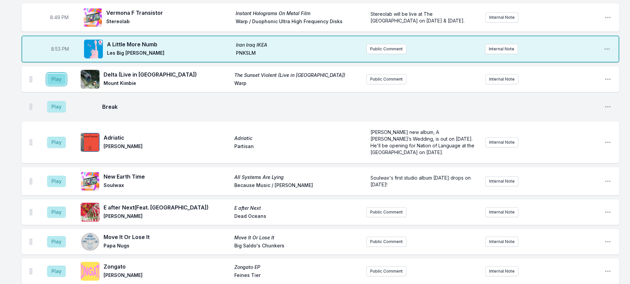
click at [62, 85] on button "Play" at bounding box center [56, 79] width 19 height 11
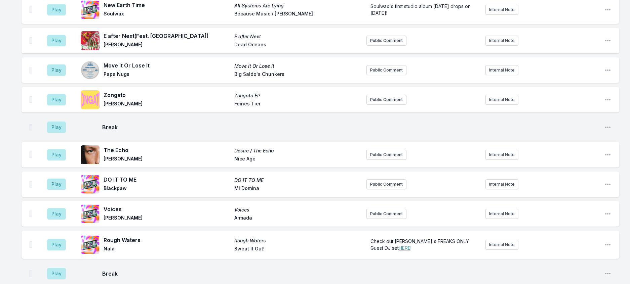
scroll to position [809, 0]
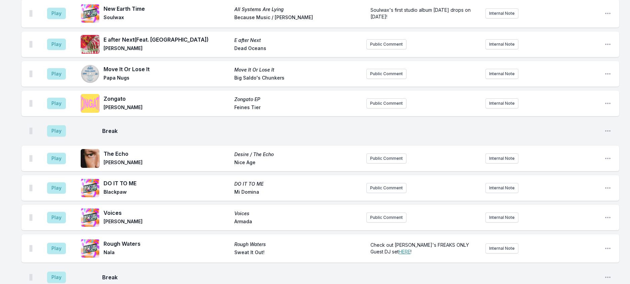
click at [605, 15] on icon "Open playlist item options" at bounding box center [607, 13] width 5 height 1
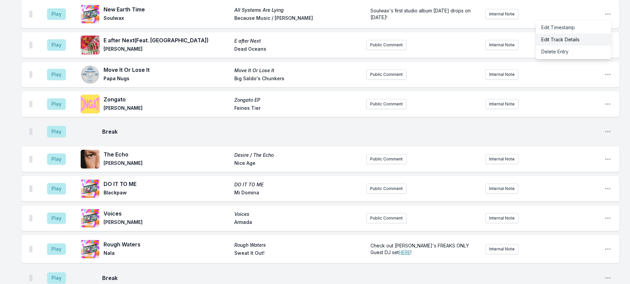
click at [549, 46] on button "Edit Track Details" at bounding box center [573, 40] width 75 height 12
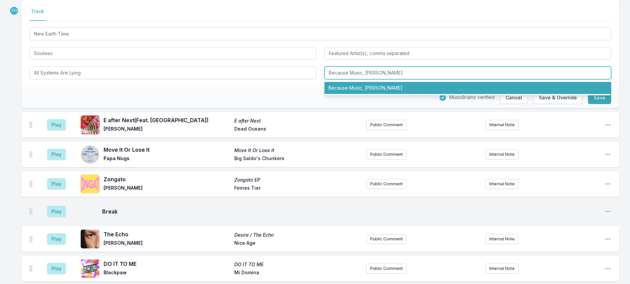
drag, startPoint x: 367, startPoint y: 188, endPoint x: 352, endPoint y: 189, distance: 14.8
click at [352, 79] on input "Because Music, [PERSON_NAME]" at bounding box center [467, 73] width 287 height 13
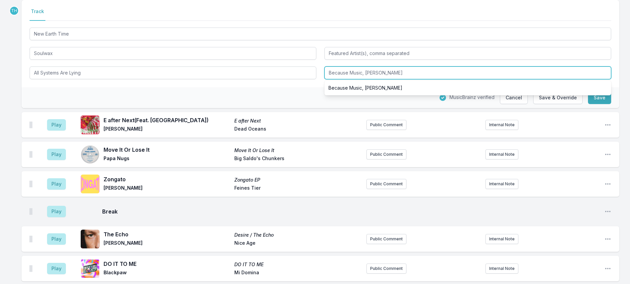
drag, startPoint x: 366, startPoint y: 187, endPoint x: 352, endPoint y: 187, distance: 14.5
click at [352, 79] on input "Because Music, [PERSON_NAME]" at bounding box center [467, 73] width 287 height 13
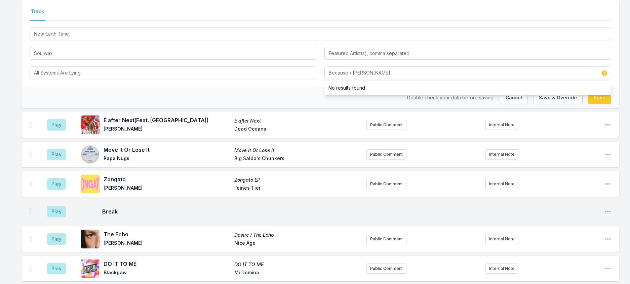
click at [290, 108] on div "Double check your data before saving. Cancel Save & Override Save" at bounding box center [321, 97] width 598 height 21
click at [536, 104] on button "Save & Override" at bounding box center [557, 97] width 49 height 13
type input "Because Music / [PERSON_NAME]"
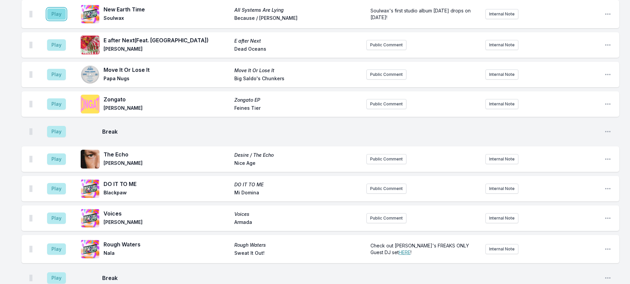
click at [59, 20] on button "Play" at bounding box center [56, 13] width 19 height 11
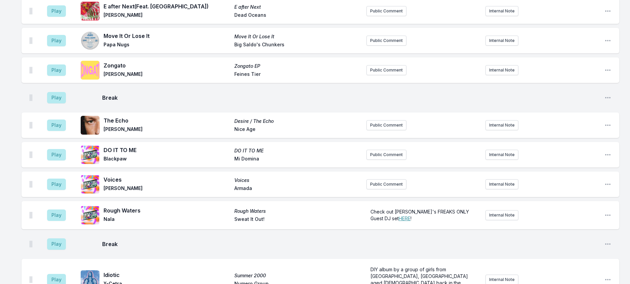
scroll to position [842, 0]
click at [66, 17] on button "Play" at bounding box center [56, 11] width 19 height 11
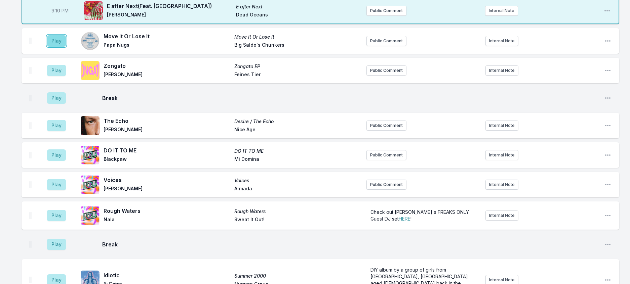
click at [65, 47] on button "Play" at bounding box center [56, 40] width 19 height 11
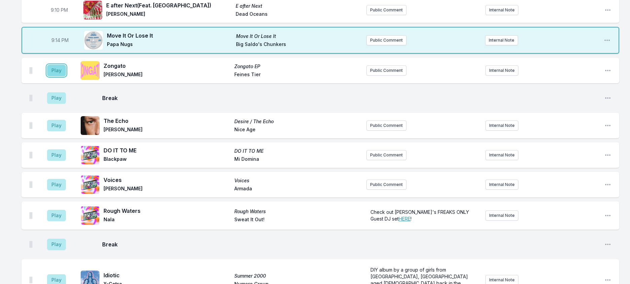
drag, startPoint x: 70, startPoint y: 186, endPoint x: 147, endPoint y: 183, distance: 77.0
click at [66, 76] on button "Play" at bounding box center [56, 70] width 19 height 11
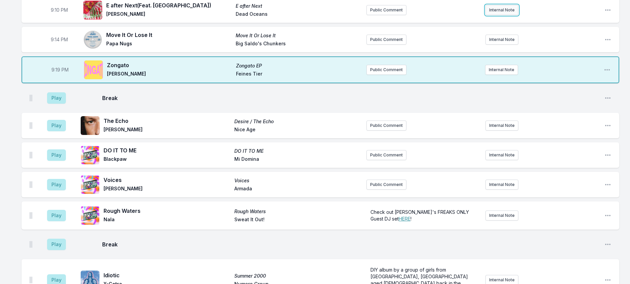
click at [507, 15] on button "Internal Note" at bounding box center [501, 10] width 33 height 10
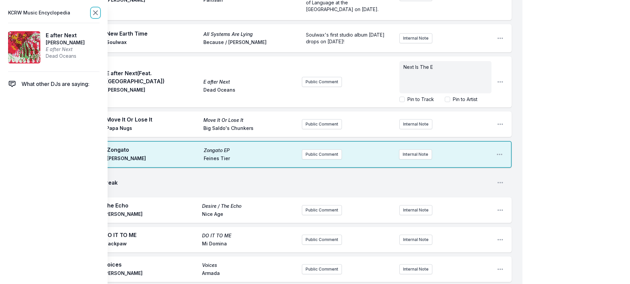
click at [100, 14] on icon at bounding box center [95, 13] width 8 height 8
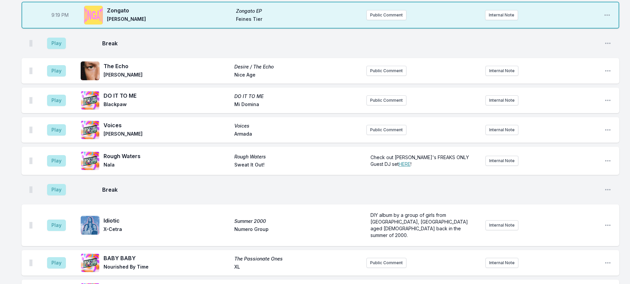
scroll to position [909, 0]
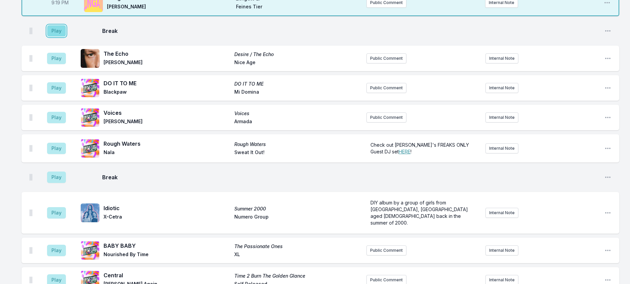
click at [60, 37] on button "Play" at bounding box center [56, 30] width 19 height 11
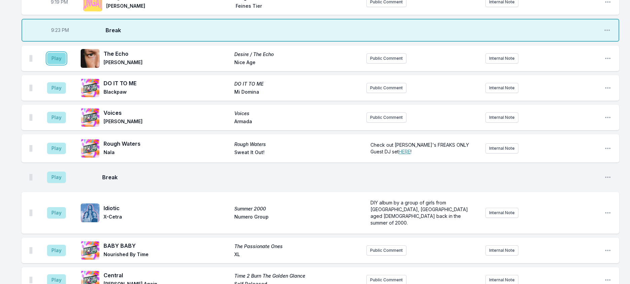
click at [65, 64] on button "Play" at bounding box center [56, 58] width 19 height 11
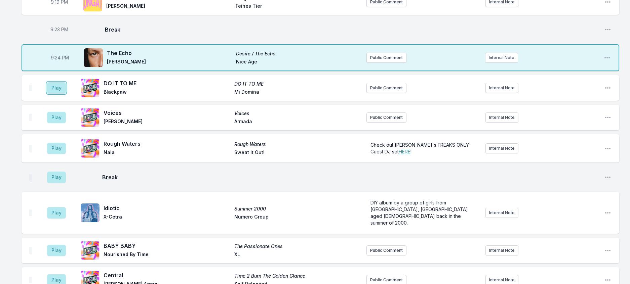
drag, startPoint x: 56, startPoint y: 214, endPoint x: 104, endPoint y: 203, distance: 49.7
click at [58, 94] on button "Play" at bounding box center [56, 87] width 19 height 11
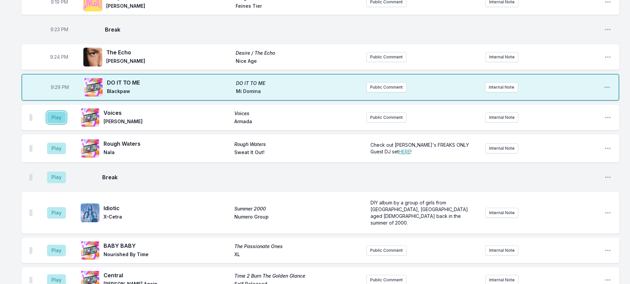
click at [64, 123] on button "Play" at bounding box center [56, 117] width 19 height 11
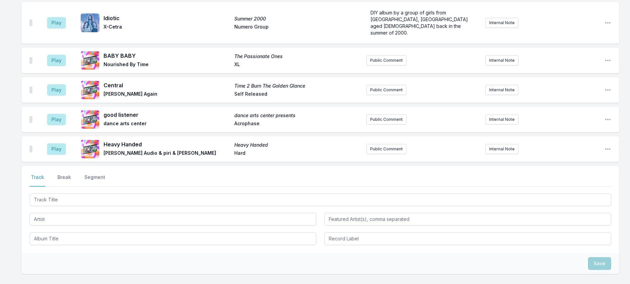
scroll to position [1111, 0]
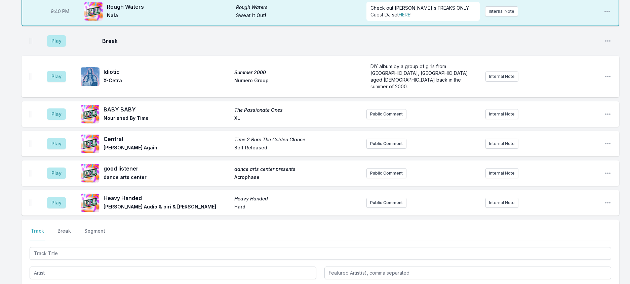
scroll to position [1077, 0]
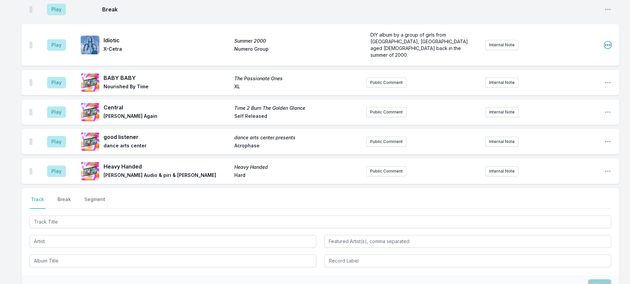
click at [604, 48] on icon "Open playlist item options" at bounding box center [607, 45] width 7 height 7
click at [560, 89] on button "Delete Entry" at bounding box center [573, 83] width 75 height 12
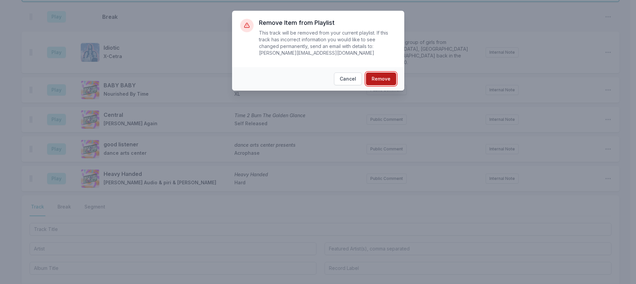
click at [393, 78] on button "Remove" at bounding box center [381, 79] width 30 height 13
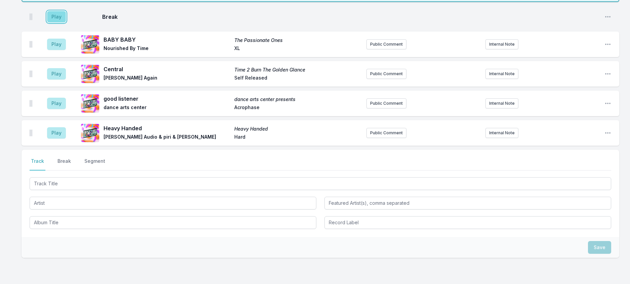
click at [66, 23] on button "Play" at bounding box center [56, 16] width 19 height 11
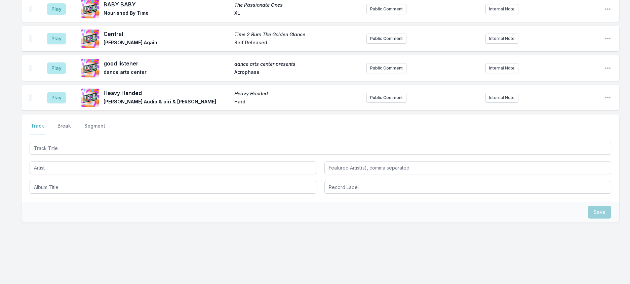
scroll to position [1171, 0]
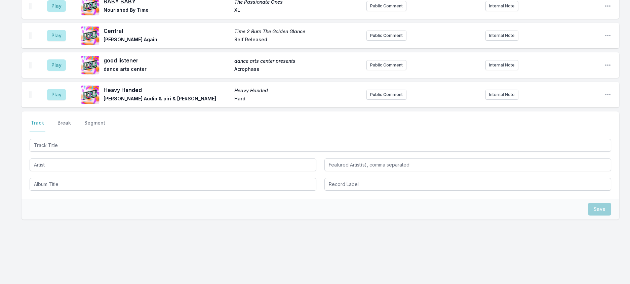
type input "21:44"
click at [59, 12] on button "Play" at bounding box center [56, 5] width 19 height 11
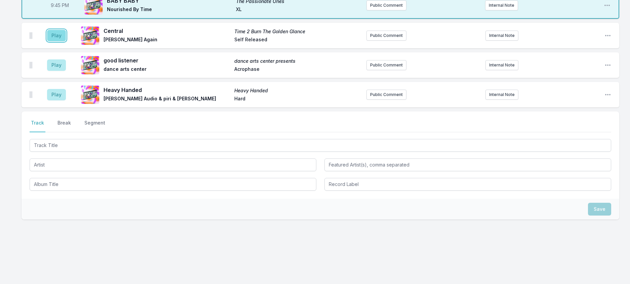
drag, startPoint x: 57, startPoint y: 115, endPoint x: 60, endPoint y: 117, distance: 3.6
click at [56, 41] on button "Play" at bounding box center [56, 35] width 19 height 11
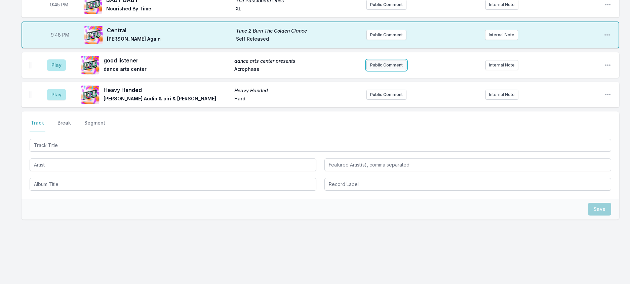
click at [397, 70] on button "Public Comment" at bounding box center [386, 65] width 40 height 10
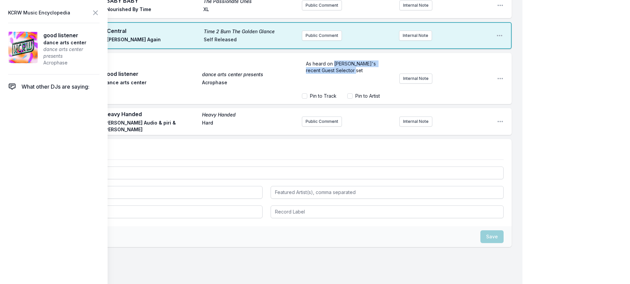
drag, startPoint x: 350, startPoint y: 251, endPoint x: 326, endPoint y: 244, distance: 25.0
click at [326, 74] on p "As heard on [PERSON_NAME]'s recent Guest Selector set" at bounding box center [348, 67] width 84 height 13
click at [100, 16] on icon at bounding box center [95, 13] width 8 height 8
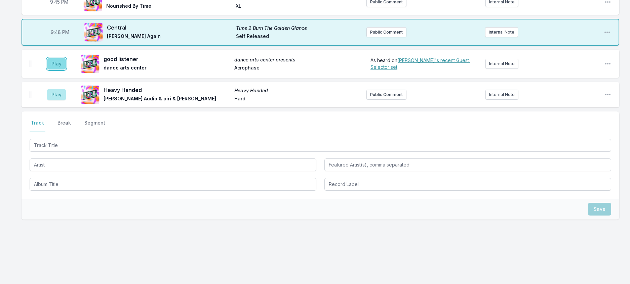
click at [62, 70] on button "Play" at bounding box center [56, 63] width 19 height 11
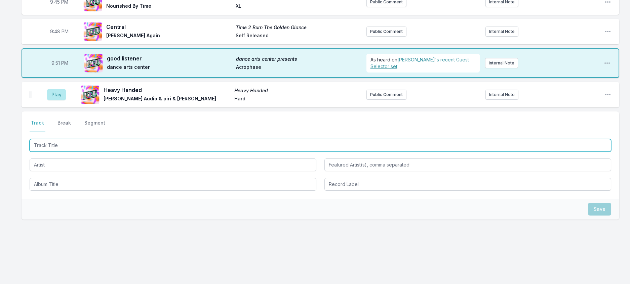
click at [77, 152] on input "Track Title" at bounding box center [321, 145] width 582 height 13
type input "Model Collapse"
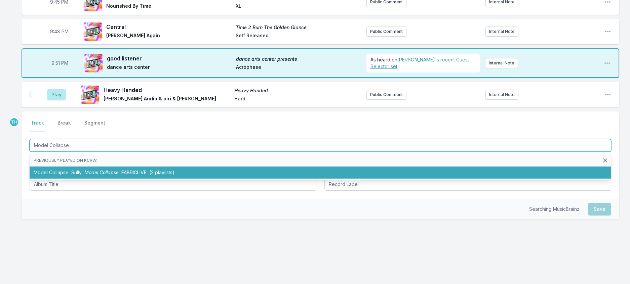
click at [140, 179] on li "Model Collapse Sully Model Collapse FABRICLIVE (2 playlists)" at bounding box center [321, 173] width 582 height 12
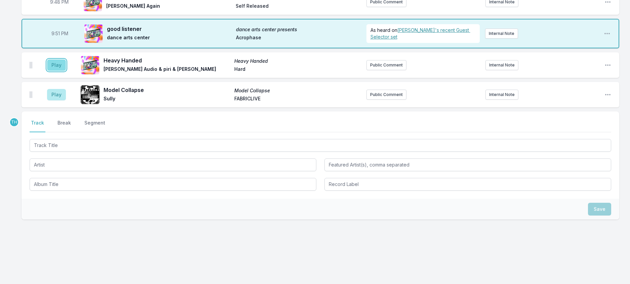
drag, startPoint x: 63, startPoint y: 188, endPoint x: 66, endPoint y: 192, distance: 5.0
click at [63, 71] on button "Play" at bounding box center [56, 65] width 19 height 11
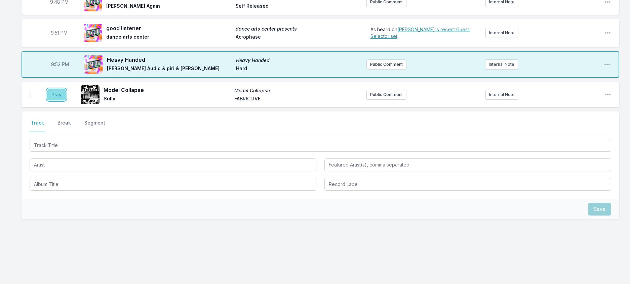
click at [60, 101] on button "Play" at bounding box center [56, 94] width 19 height 11
